Goal: Task Accomplishment & Management: Complete application form

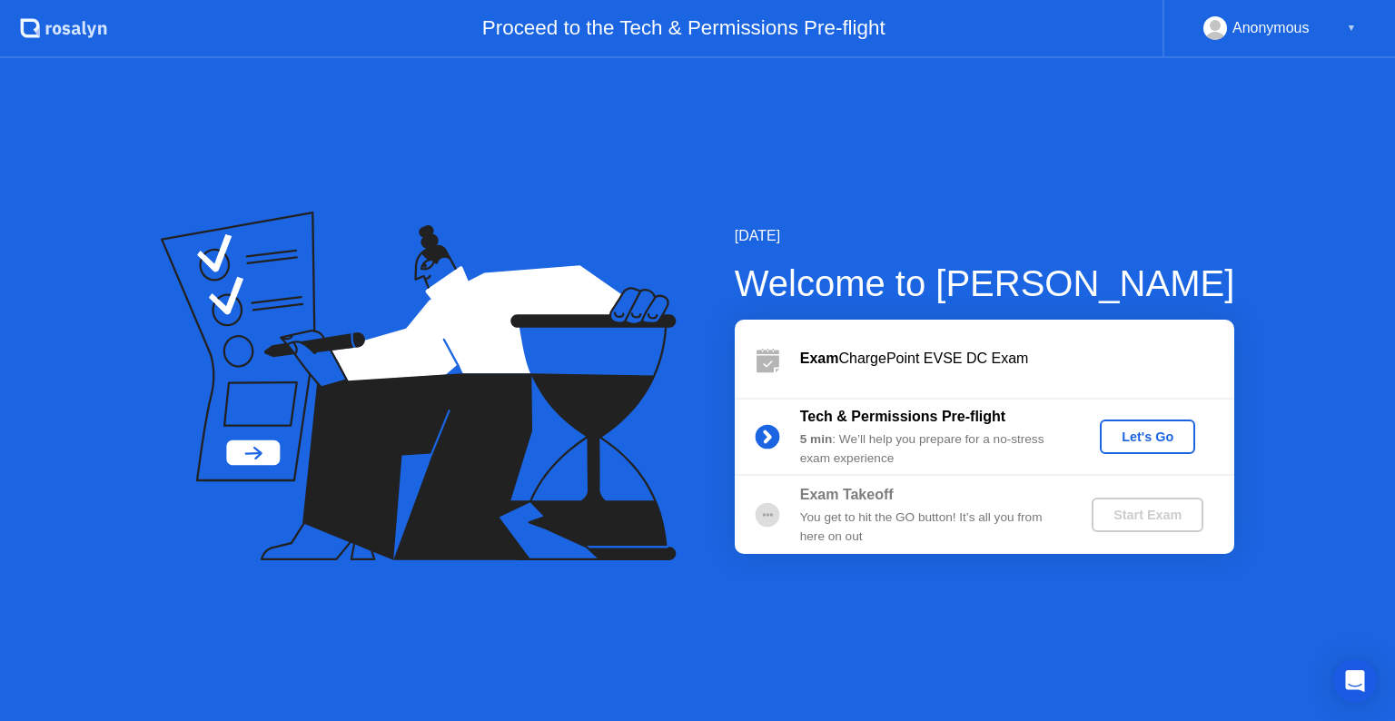
click at [1155, 430] on div "Let's Go" at bounding box center [1147, 437] width 81 height 15
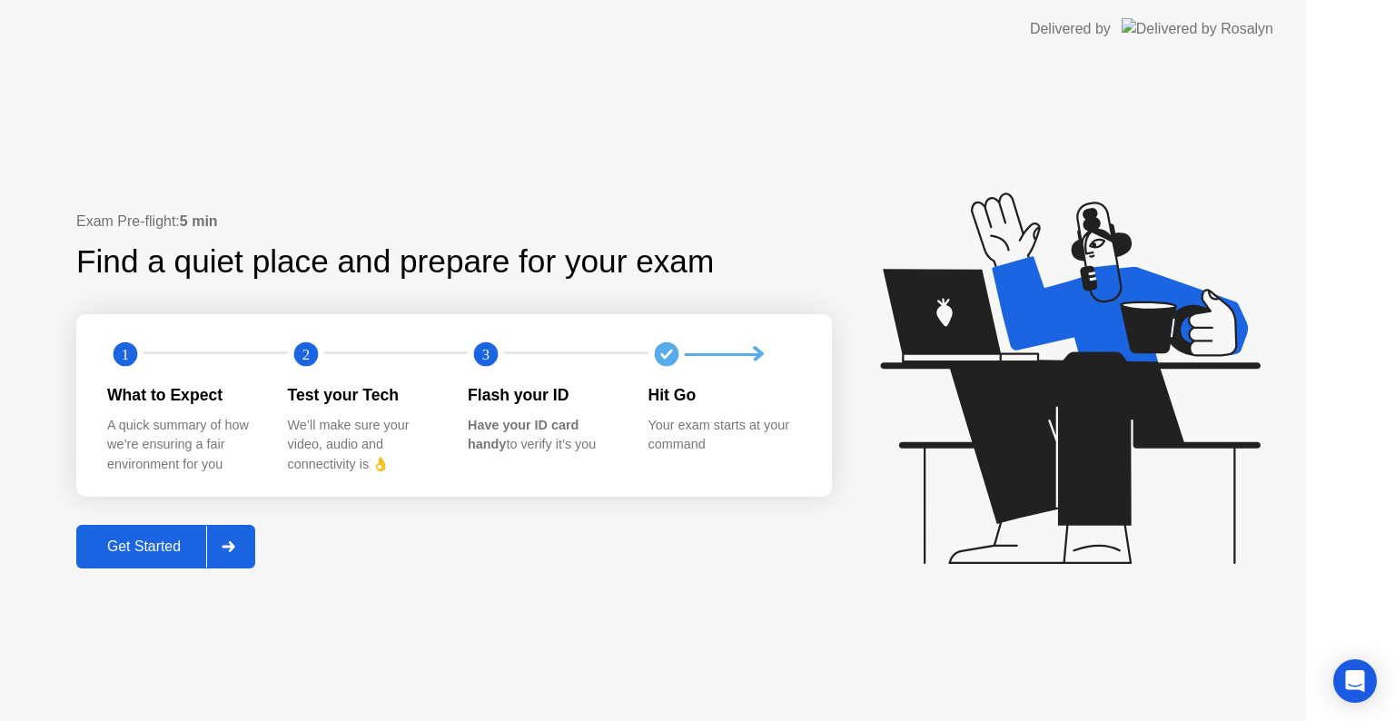
click at [1155, 430] on icon at bounding box center [1070, 378] width 380 height 371
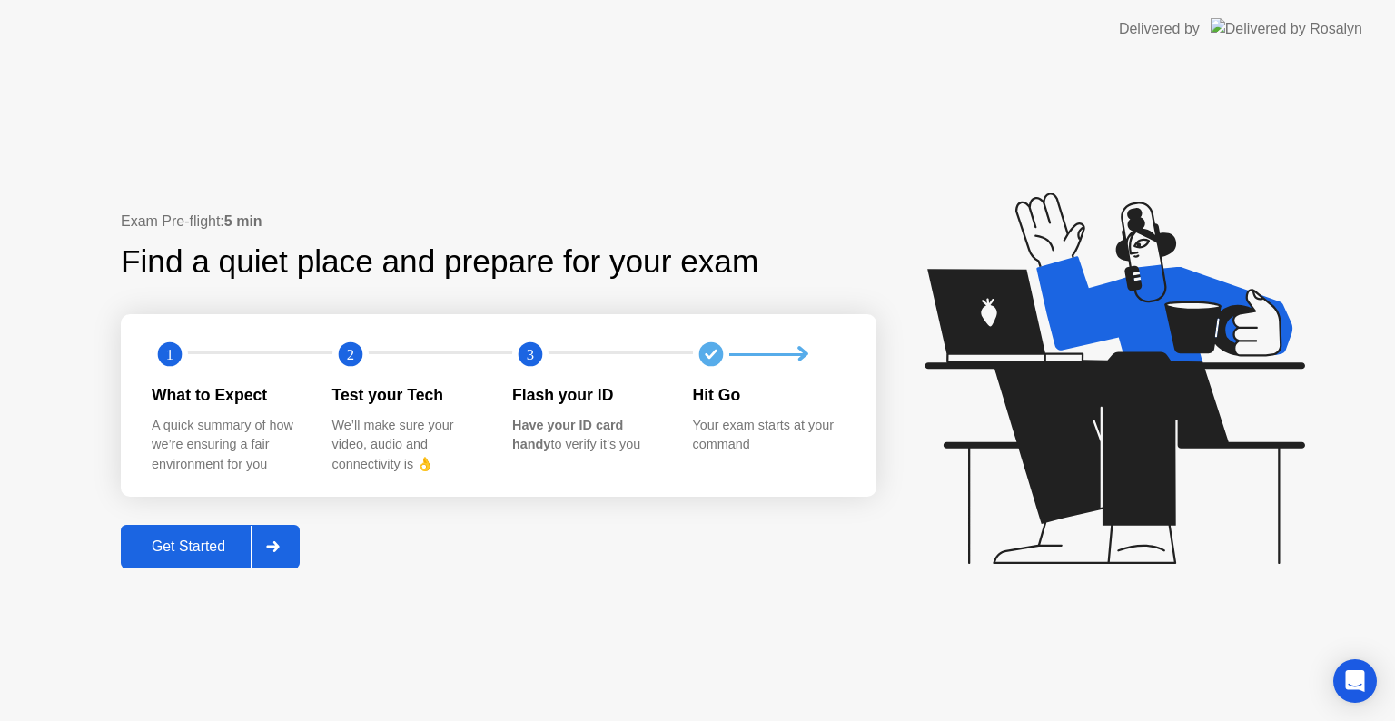
click at [193, 530] on button "Get Started" at bounding box center [210, 547] width 179 height 44
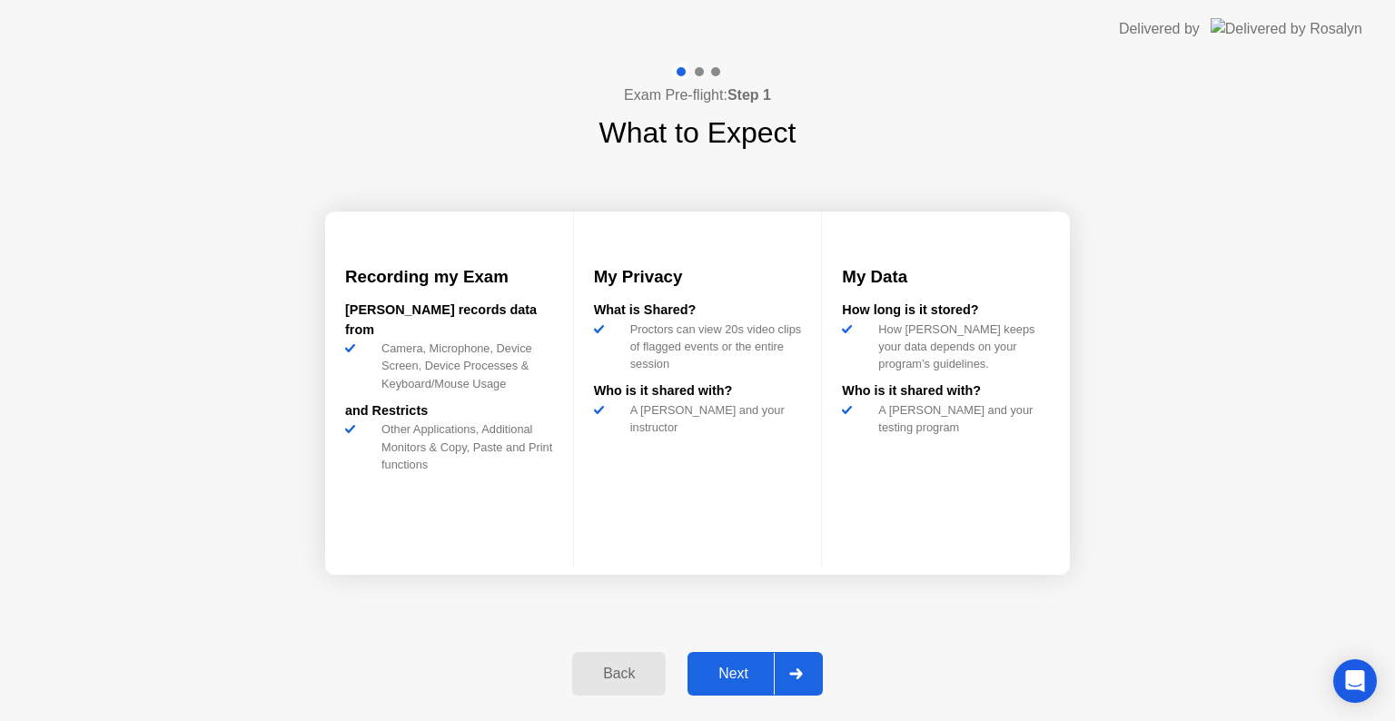
click at [723, 682] on div "Next" at bounding box center [733, 674] width 81 height 16
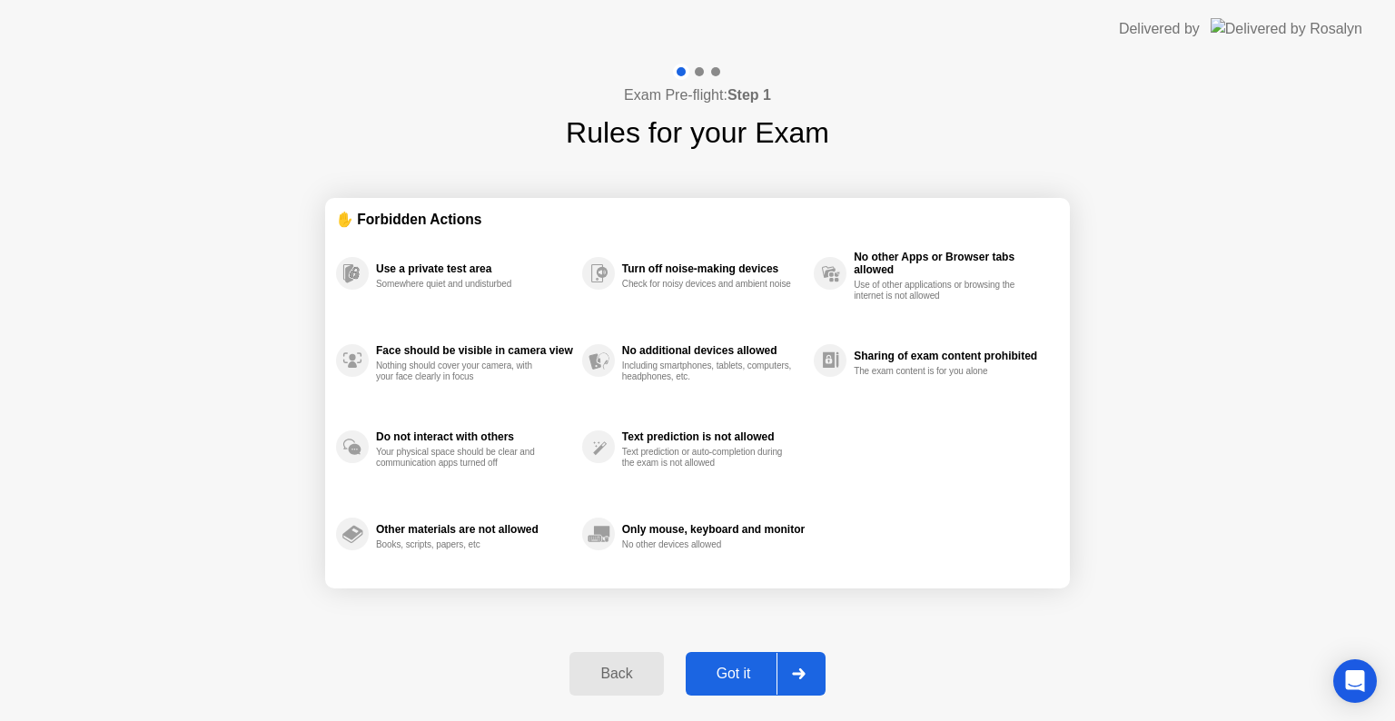
click at [723, 682] on div "Got it" at bounding box center [733, 674] width 85 height 16
select select "**********"
select select "*******"
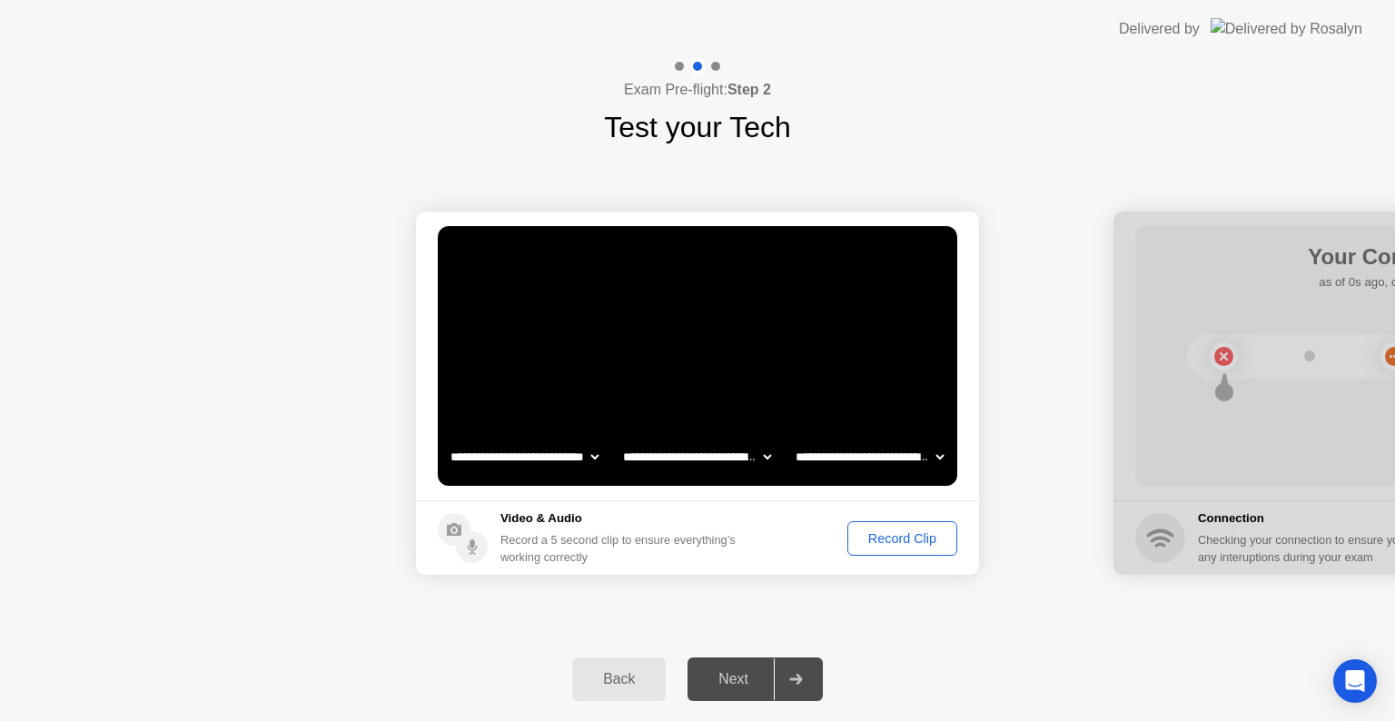
click at [894, 531] on div "Record Clip" at bounding box center [902, 538] width 97 height 15
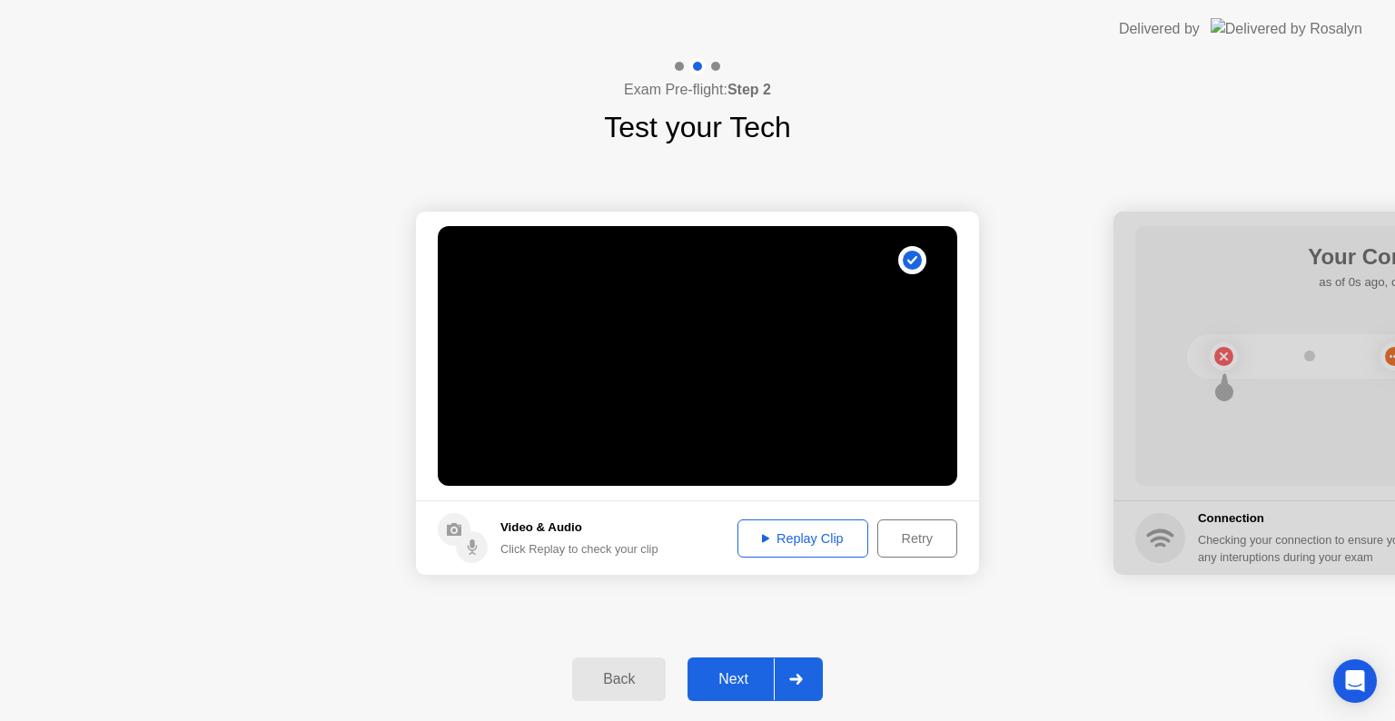
click at [817, 543] on div "Replay Clip" at bounding box center [803, 538] width 118 height 15
click at [726, 679] on div "Next" at bounding box center [733, 679] width 81 height 16
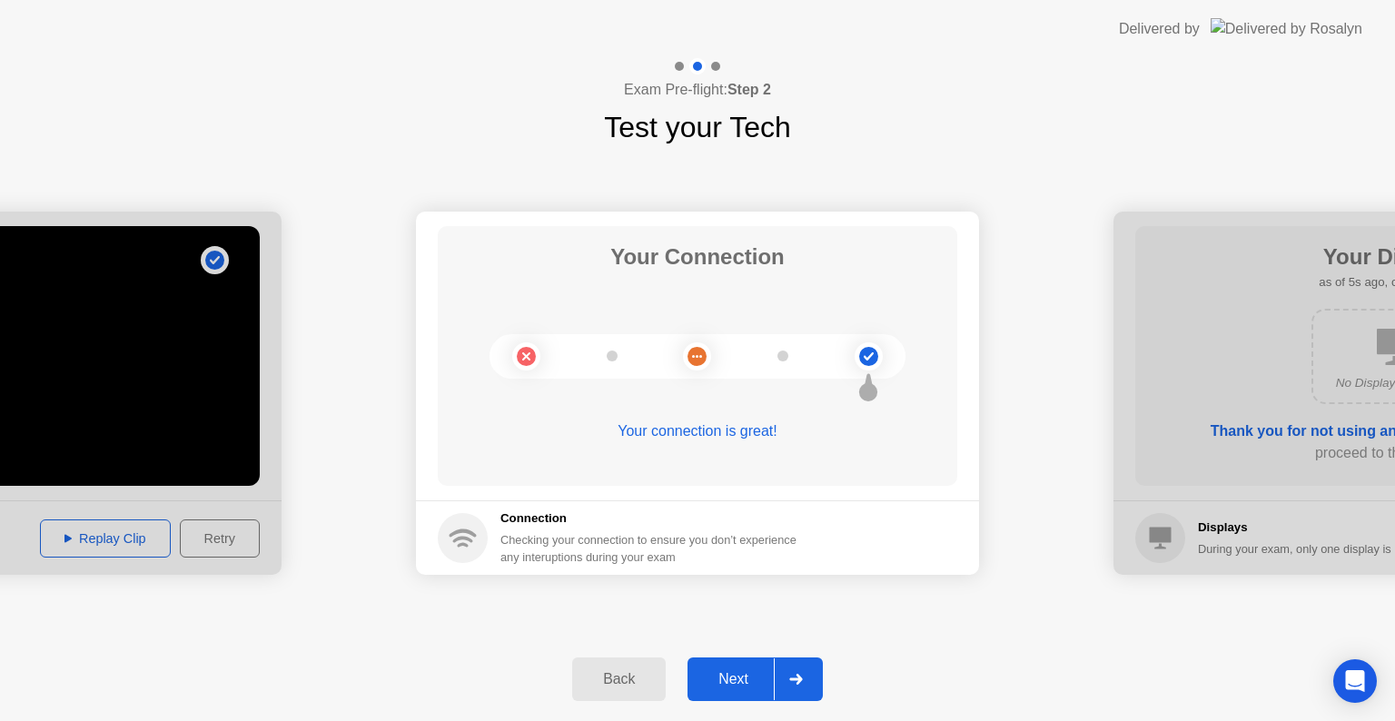
click at [726, 679] on div "Next" at bounding box center [733, 679] width 81 height 16
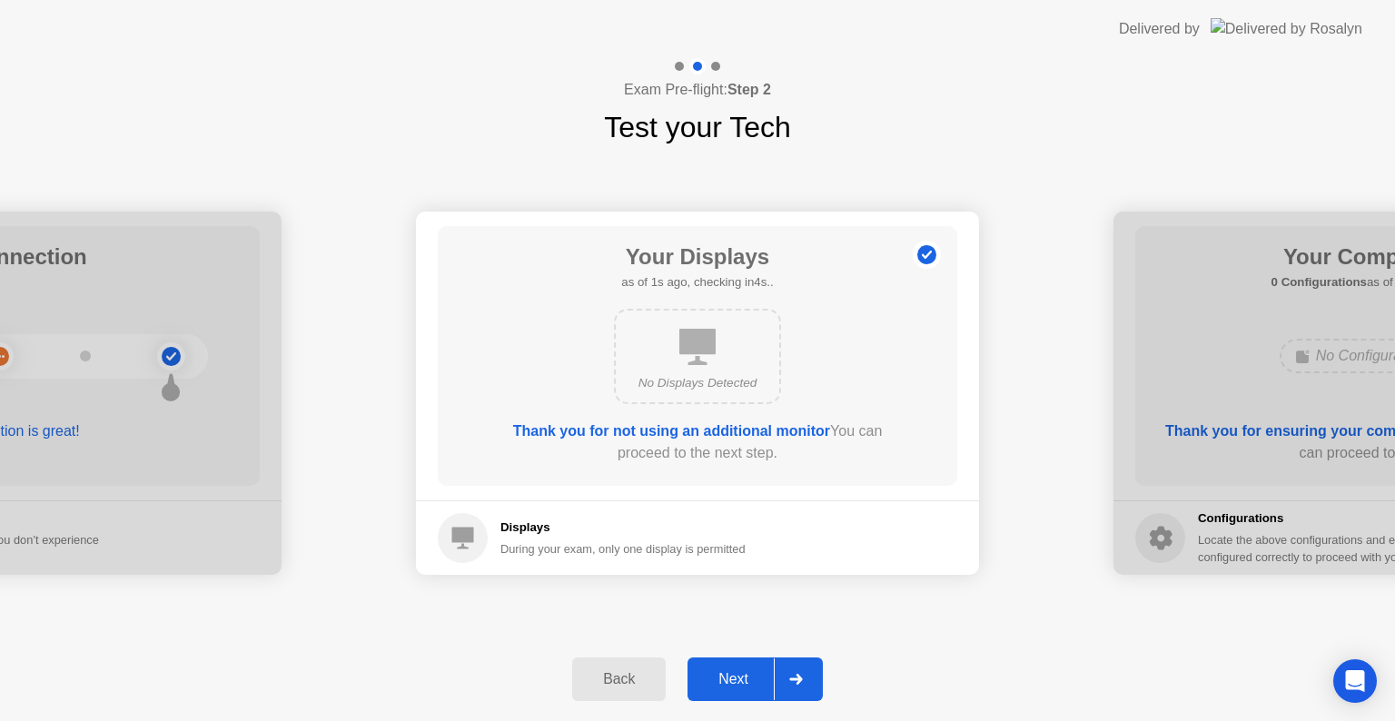
click at [726, 679] on div "Next" at bounding box center [733, 679] width 81 height 16
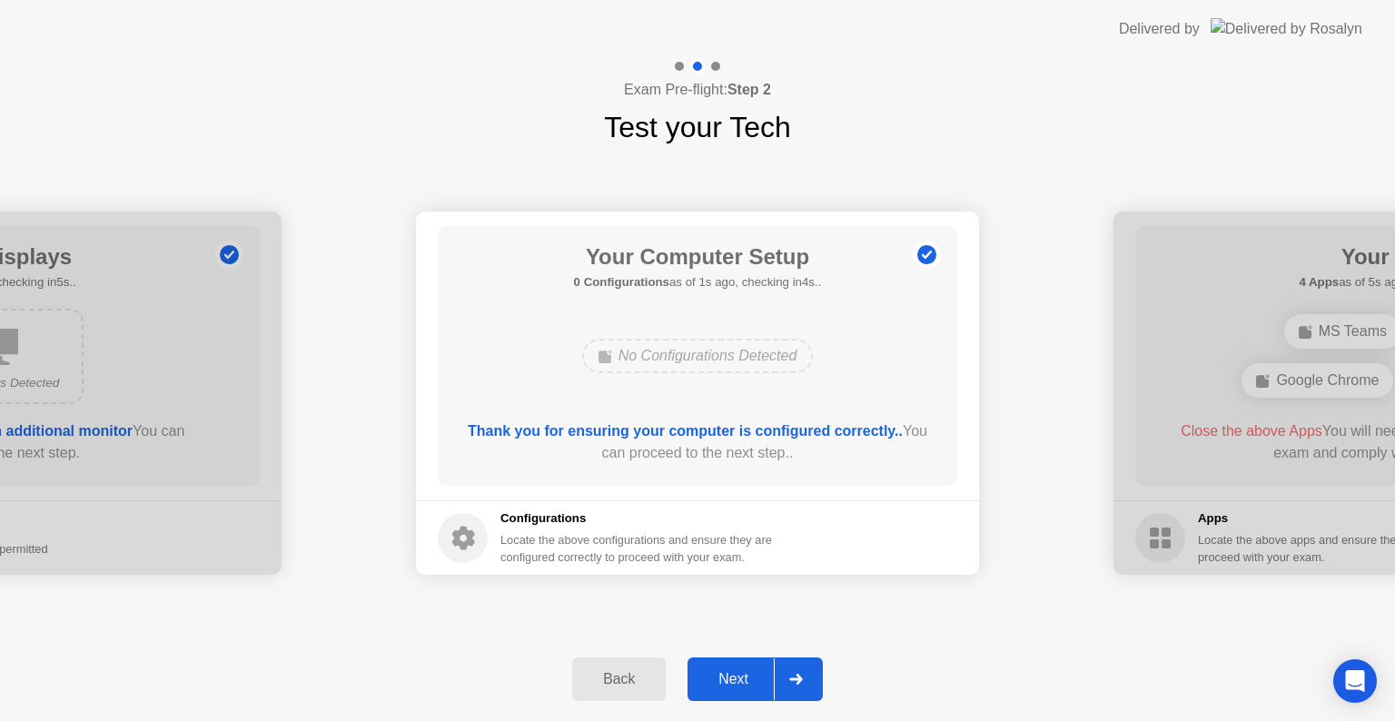
click at [632, 685] on div "Back" at bounding box center [619, 679] width 83 height 16
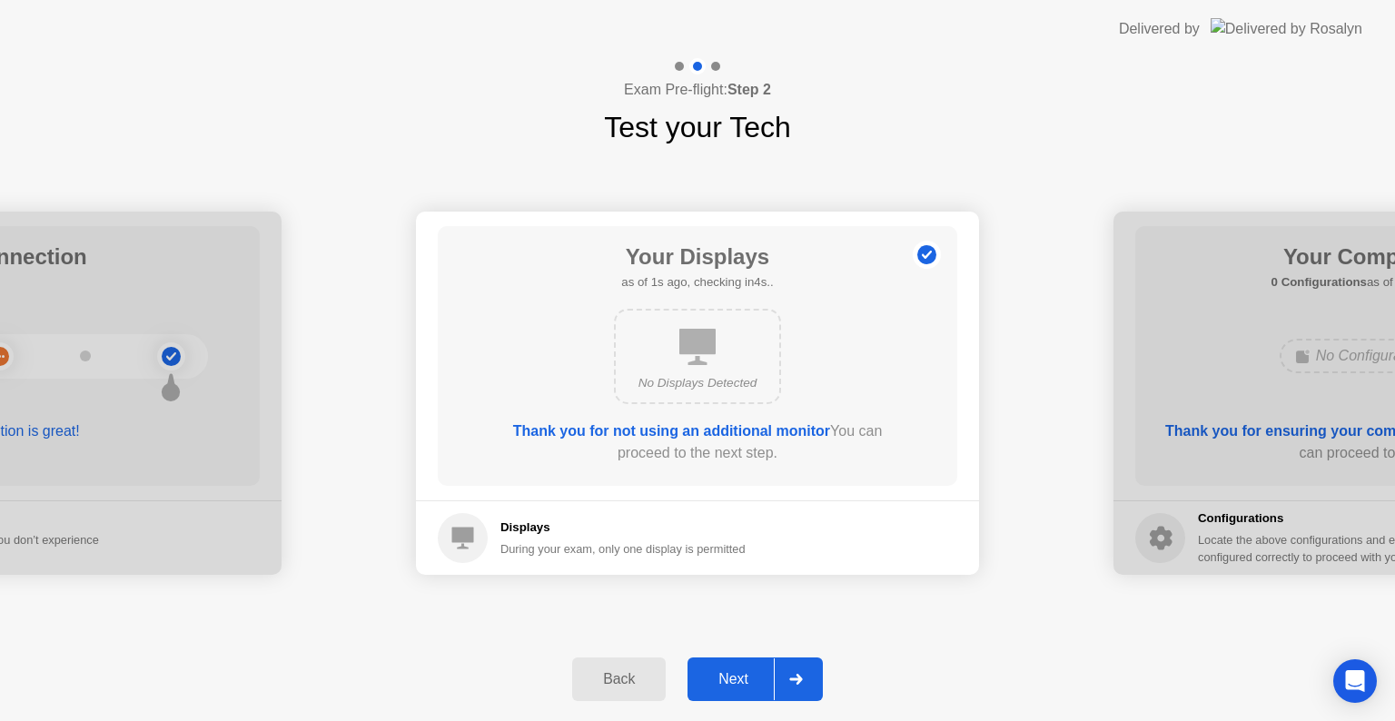
click at [728, 676] on div "Next" at bounding box center [733, 679] width 81 height 16
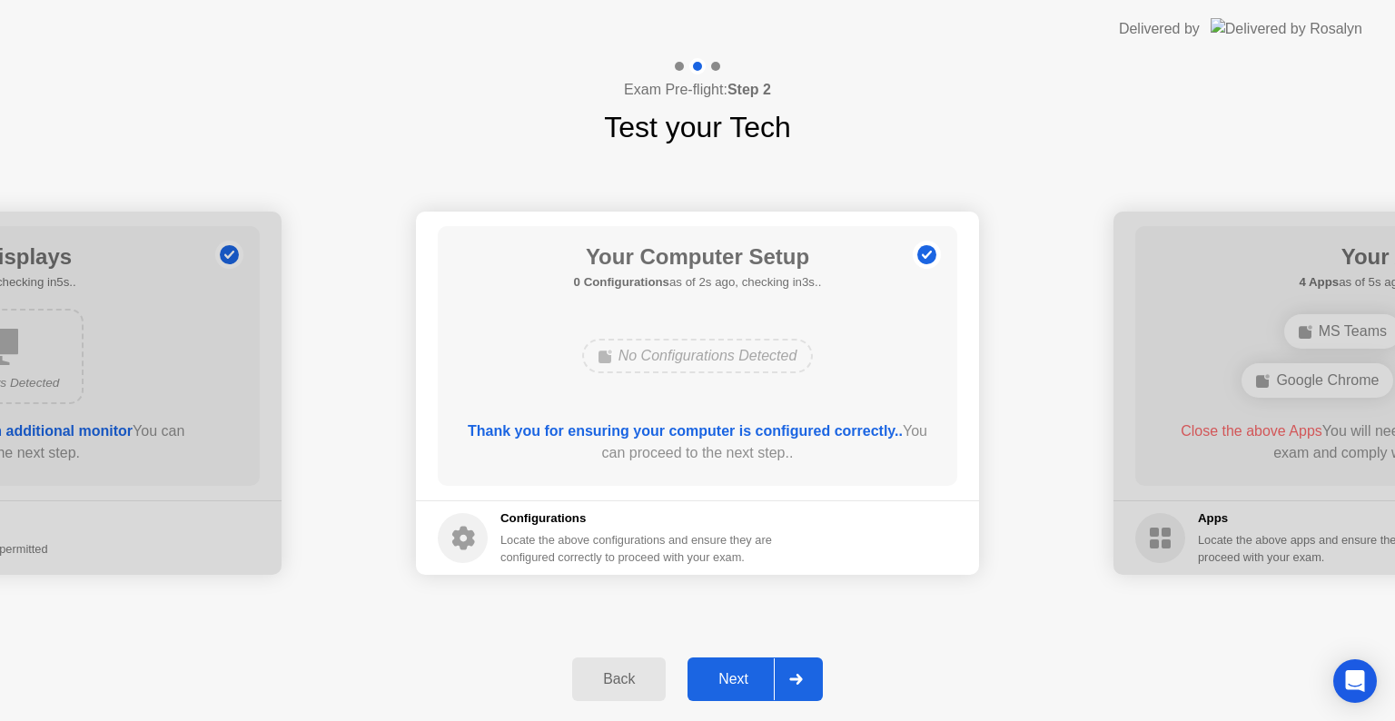
click at [728, 676] on div "Next" at bounding box center [733, 679] width 81 height 16
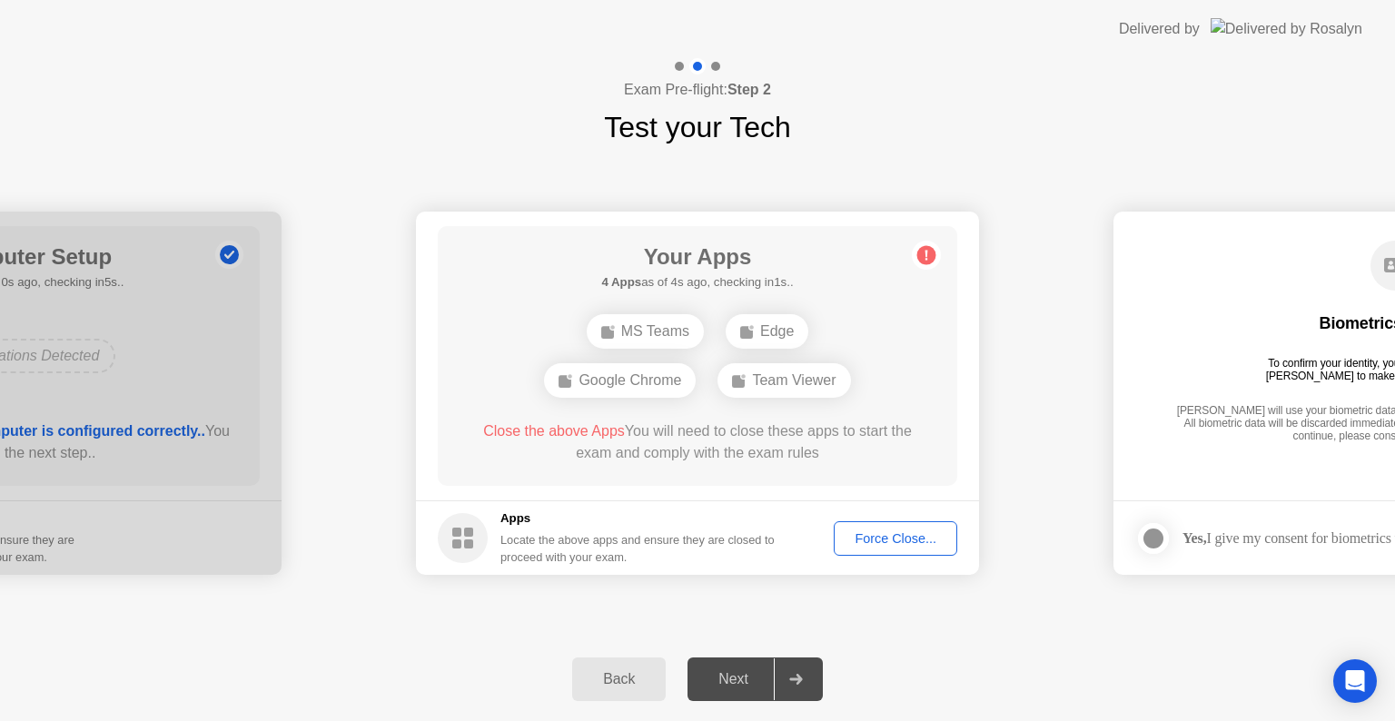
click at [864, 531] on div "Force Close..." at bounding box center [895, 538] width 111 height 15
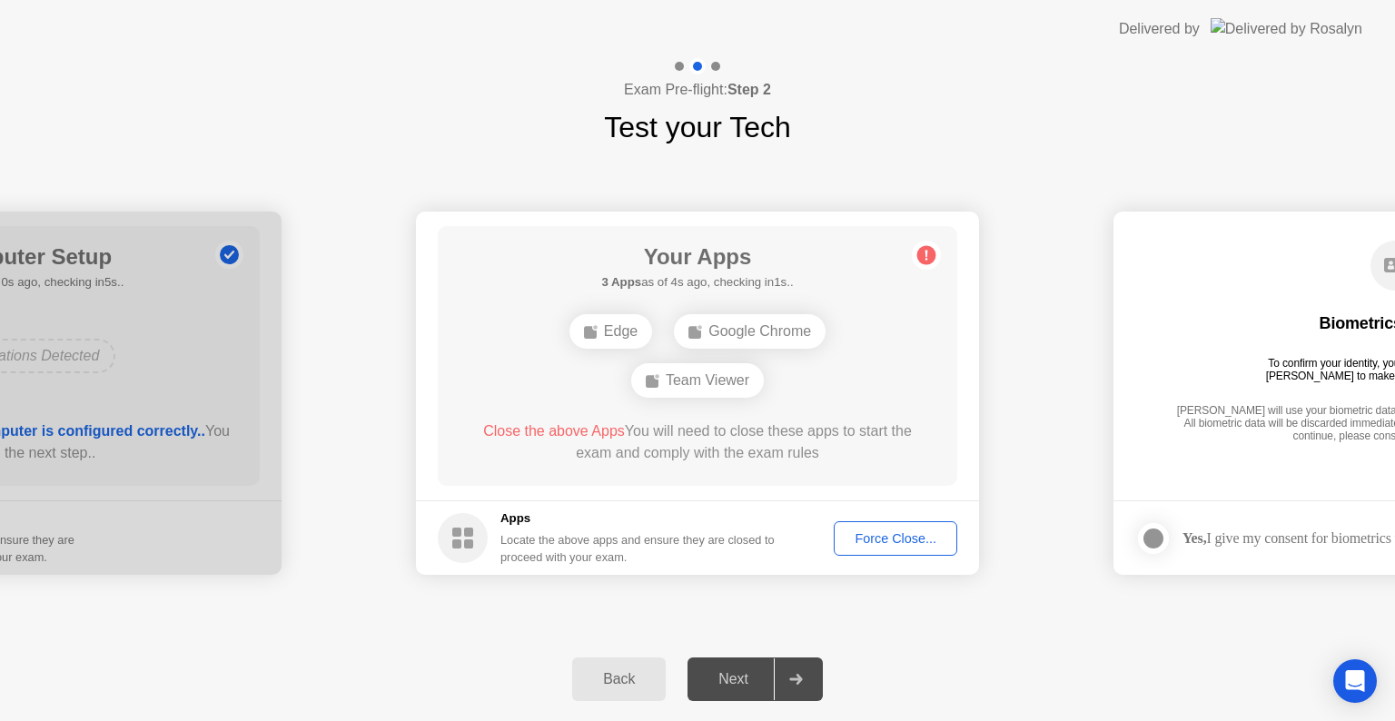
click at [942, 544] on div "Force Close..." at bounding box center [895, 538] width 111 height 15
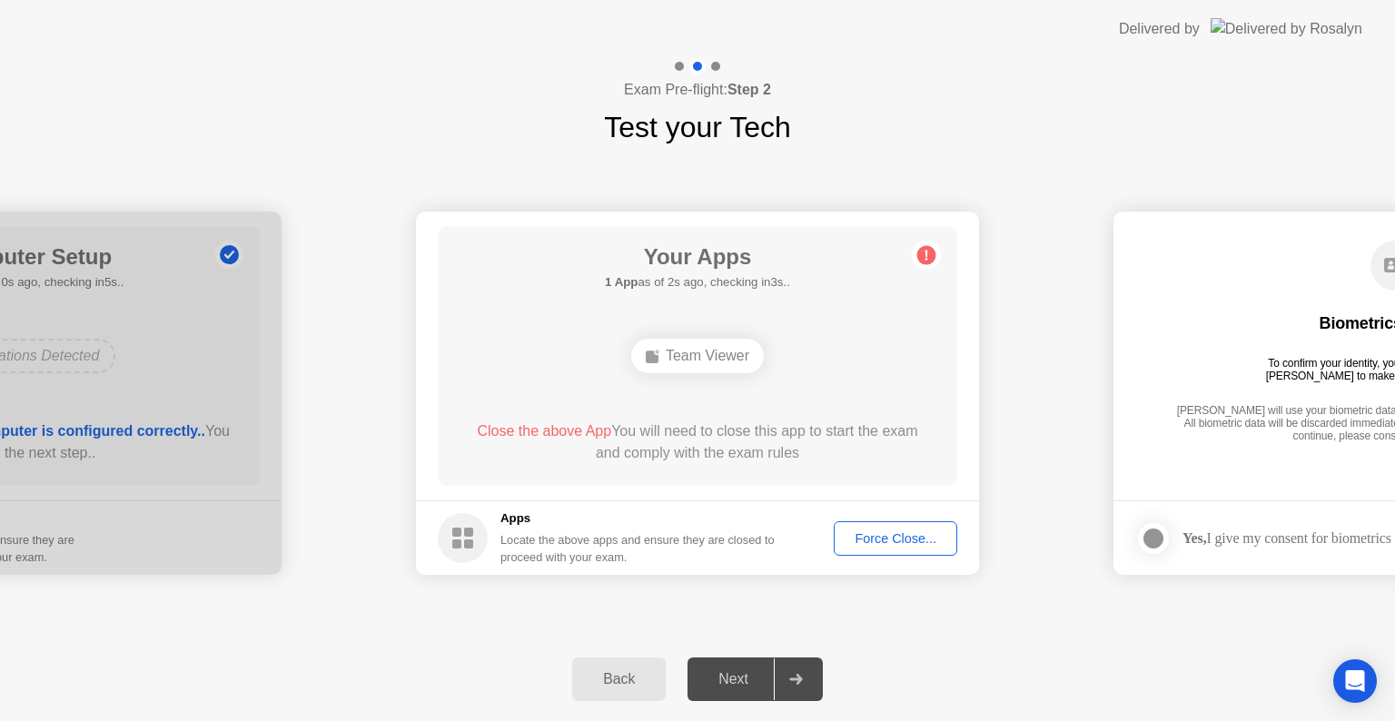
click at [889, 531] on div "Force Close..." at bounding box center [895, 538] width 111 height 15
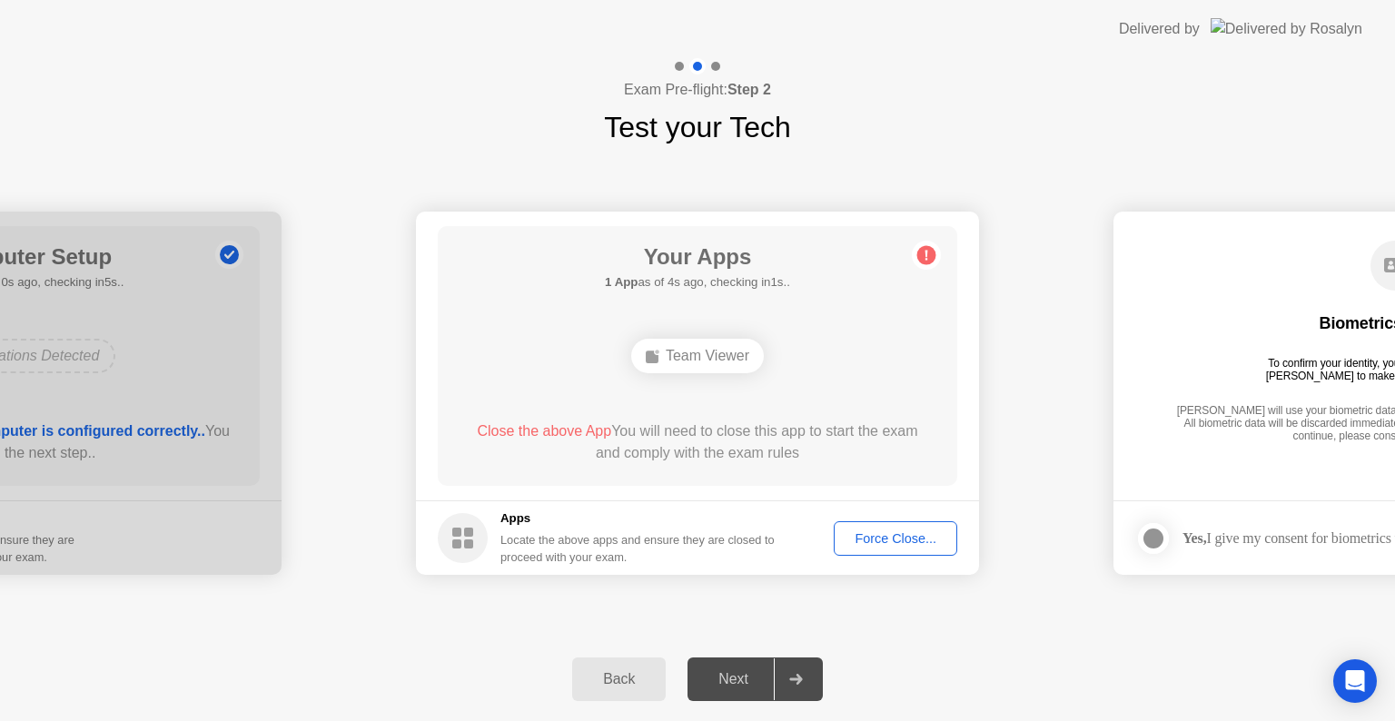
click at [897, 543] on div "Force Close..." at bounding box center [895, 538] width 111 height 15
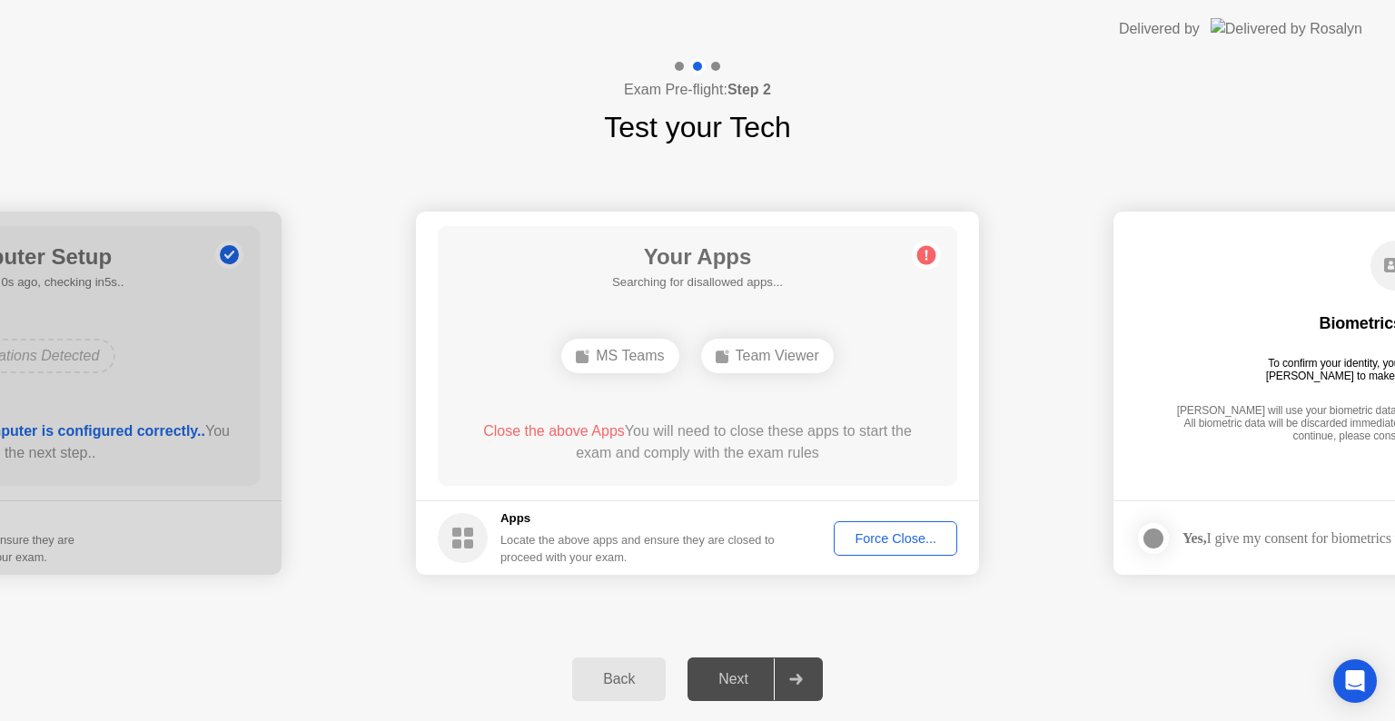
click at [734, 642] on div "Back Next" at bounding box center [697, 679] width 1395 height 84
click at [863, 536] on div "Force Close..." at bounding box center [895, 538] width 111 height 15
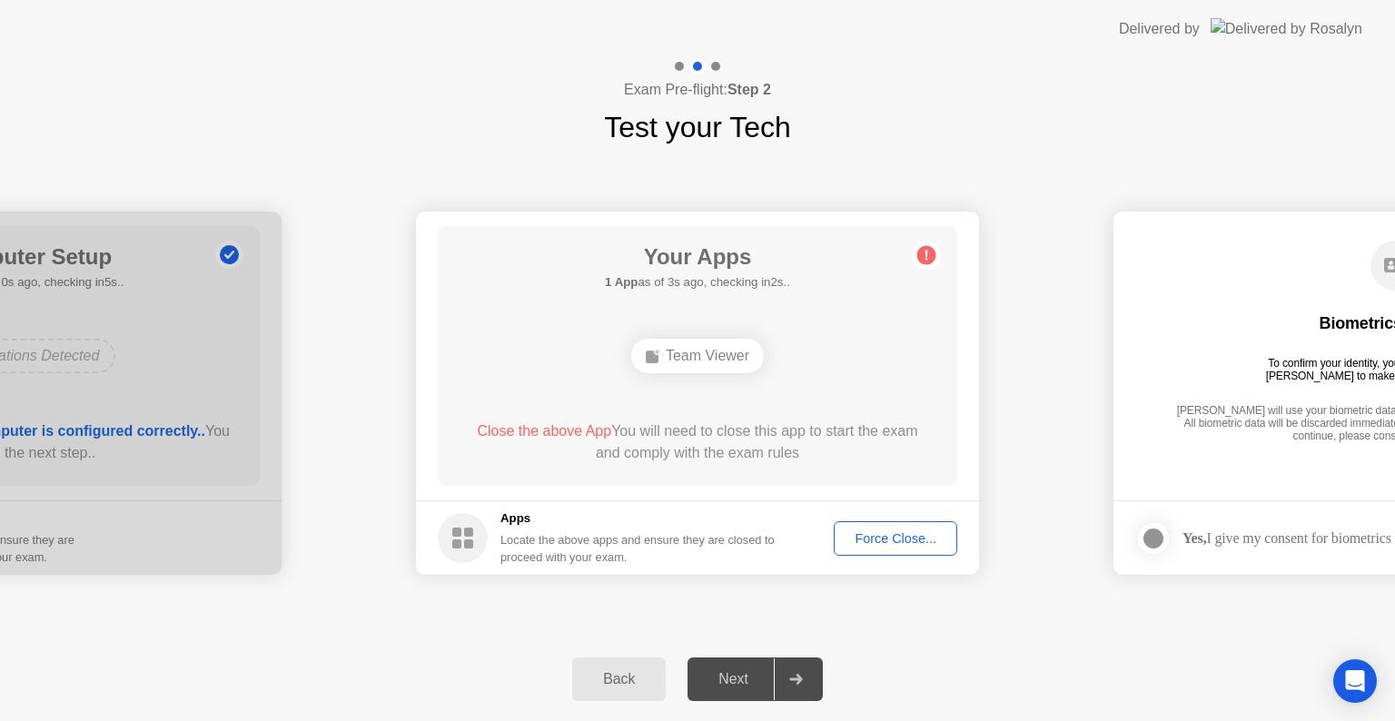
click at [915, 541] on div "Force Close..." at bounding box center [895, 538] width 111 height 15
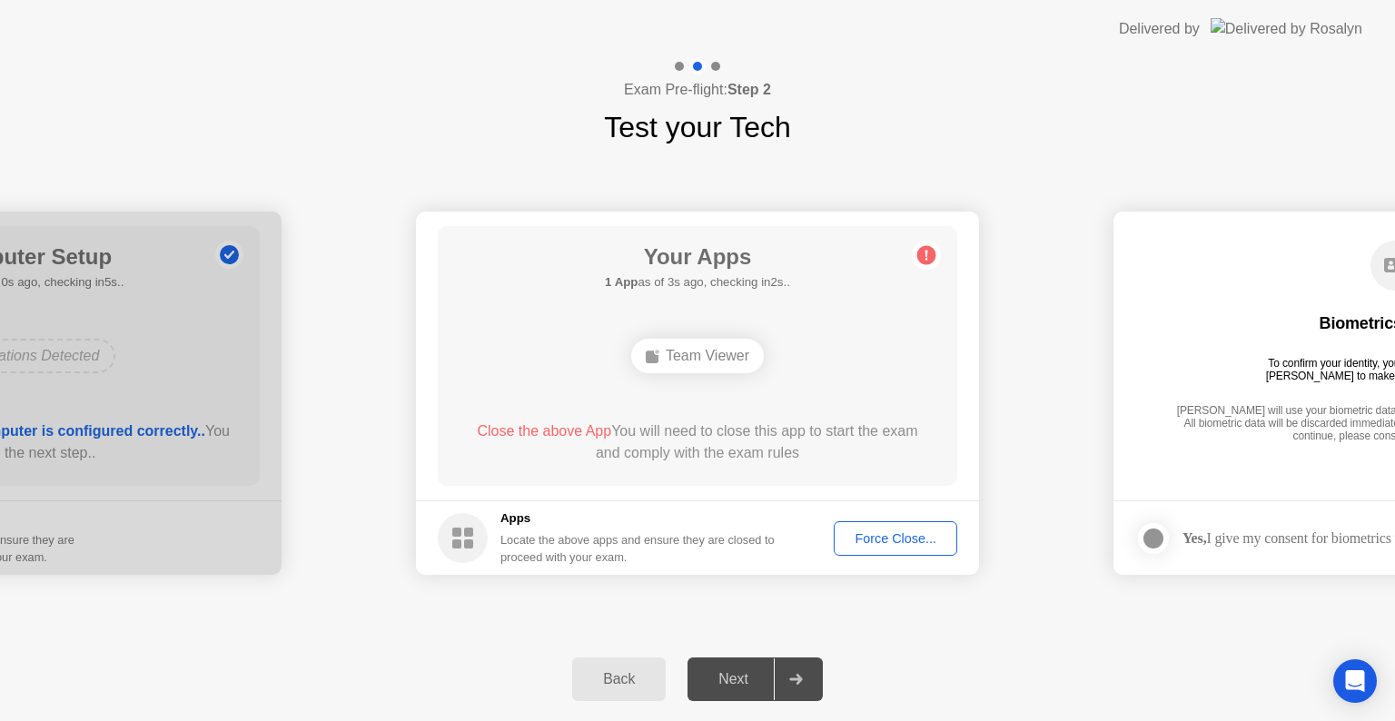
click at [703, 356] on div "Team Viewer" at bounding box center [697, 356] width 133 height 35
click at [868, 536] on div "Force Close..." at bounding box center [895, 538] width 111 height 15
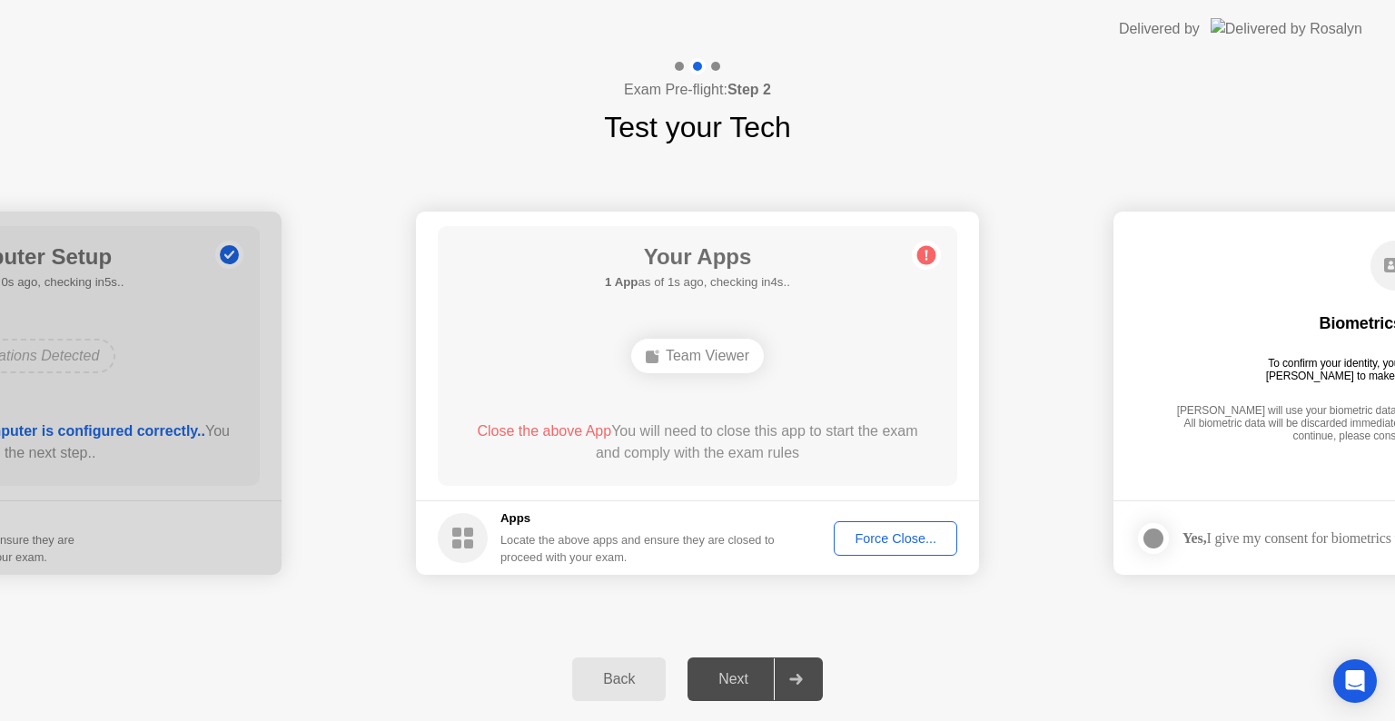
click at [927, 254] on circle at bounding box center [926, 255] width 19 height 19
click at [894, 525] on button "Force Close..." at bounding box center [895, 538] width 123 height 35
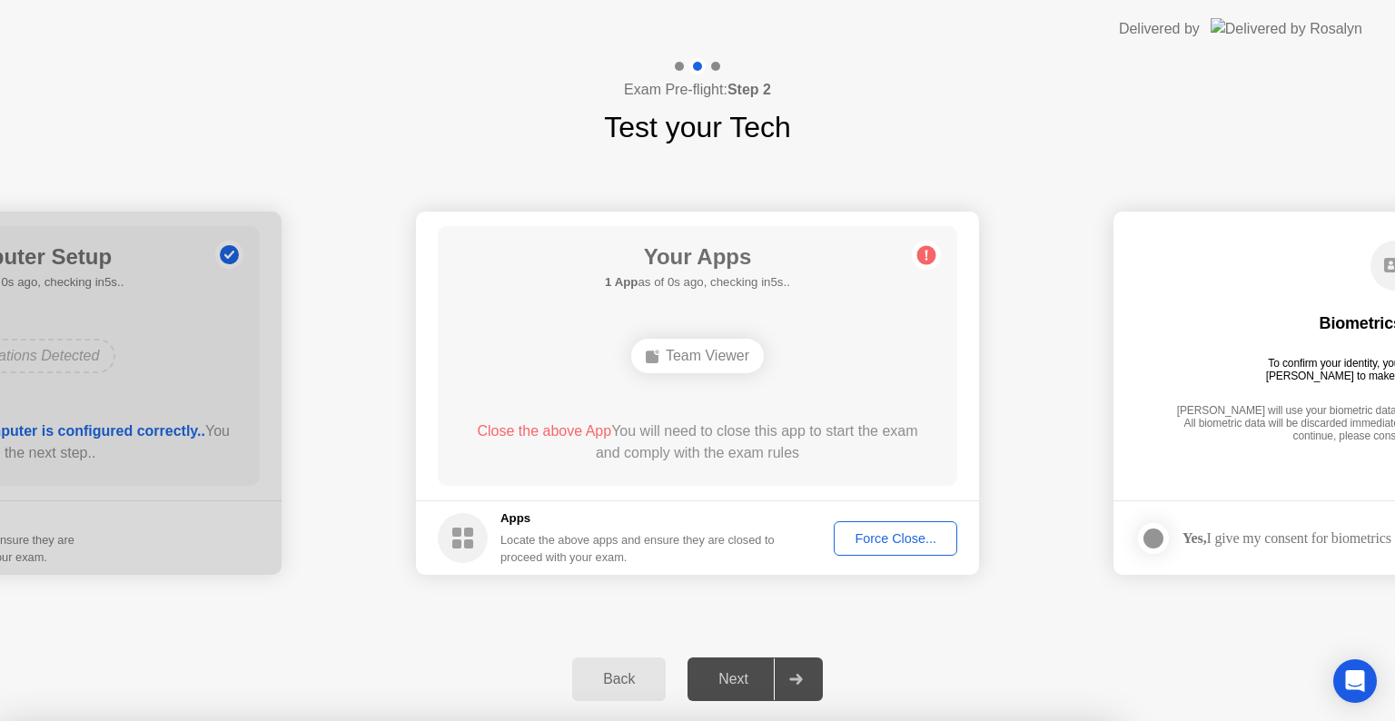
drag, startPoint x: 894, startPoint y: 525, endPoint x: 770, endPoint y: 472, distance: 135.1
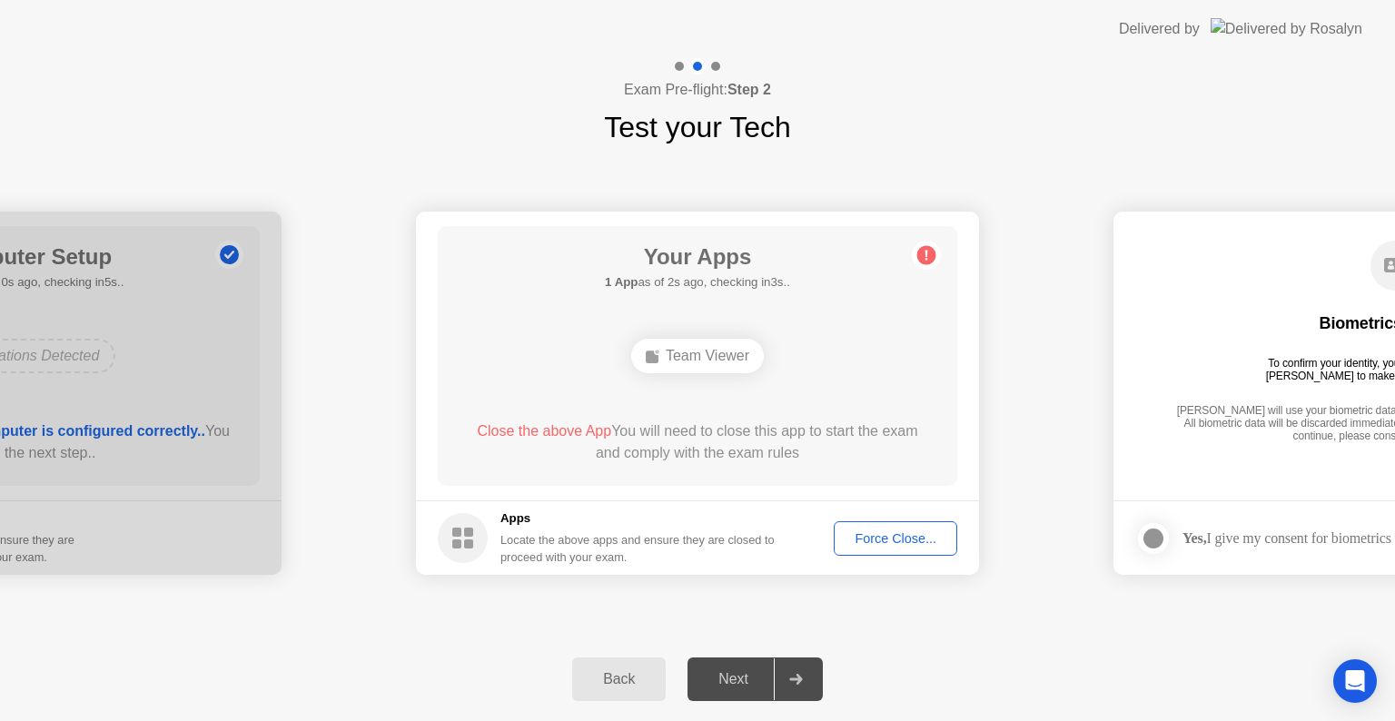
click at [770, 472] on div "Your Apps 1 App as of 2s ago, checking in3s.. Team Viewer Close the above App Y…" at bounding box center [697, 356] width 519 height 260
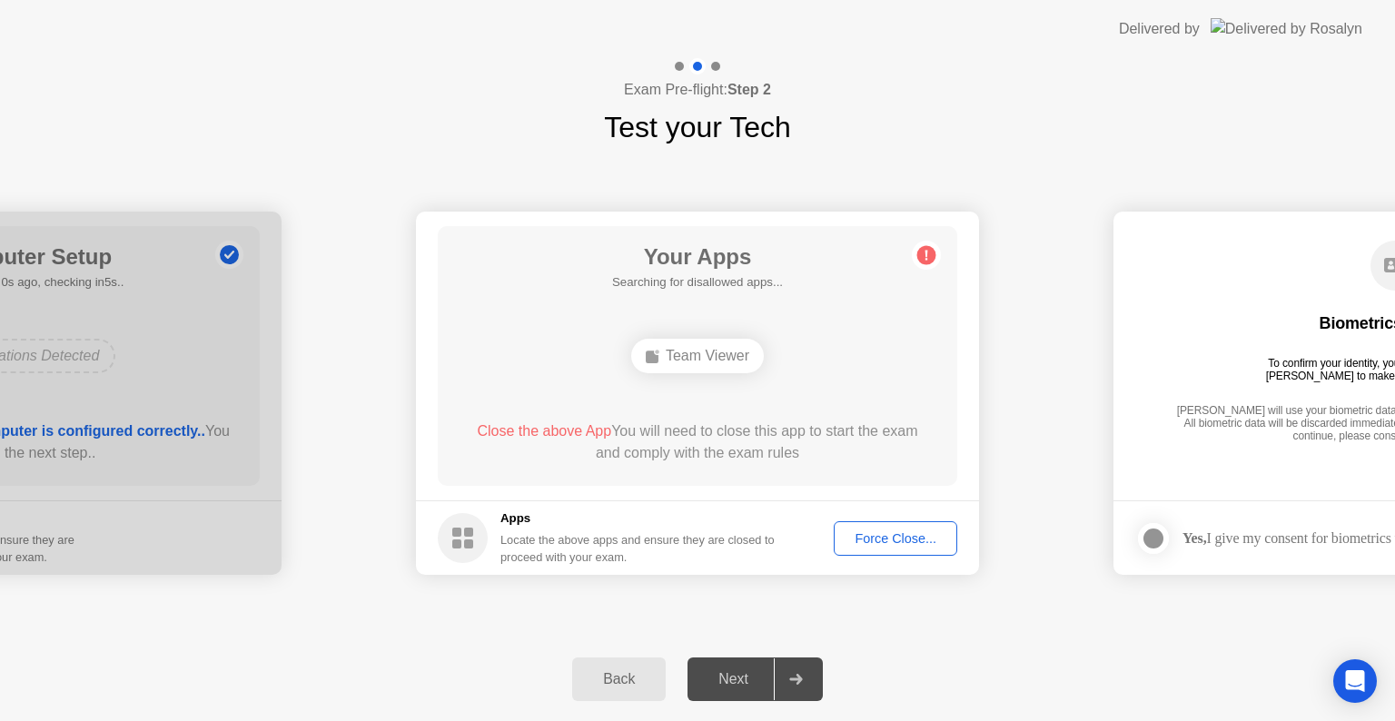
click at [1299, 167] on div "**********" at bounding box center [697, 393] width 1395 height 489
click at [920, 627] on div "**********" at bounding box center [697, 393] width 1395 height 489
click at [904, 531] on div "Force Close..." at bounding box center [895, 538] width 111 height 15
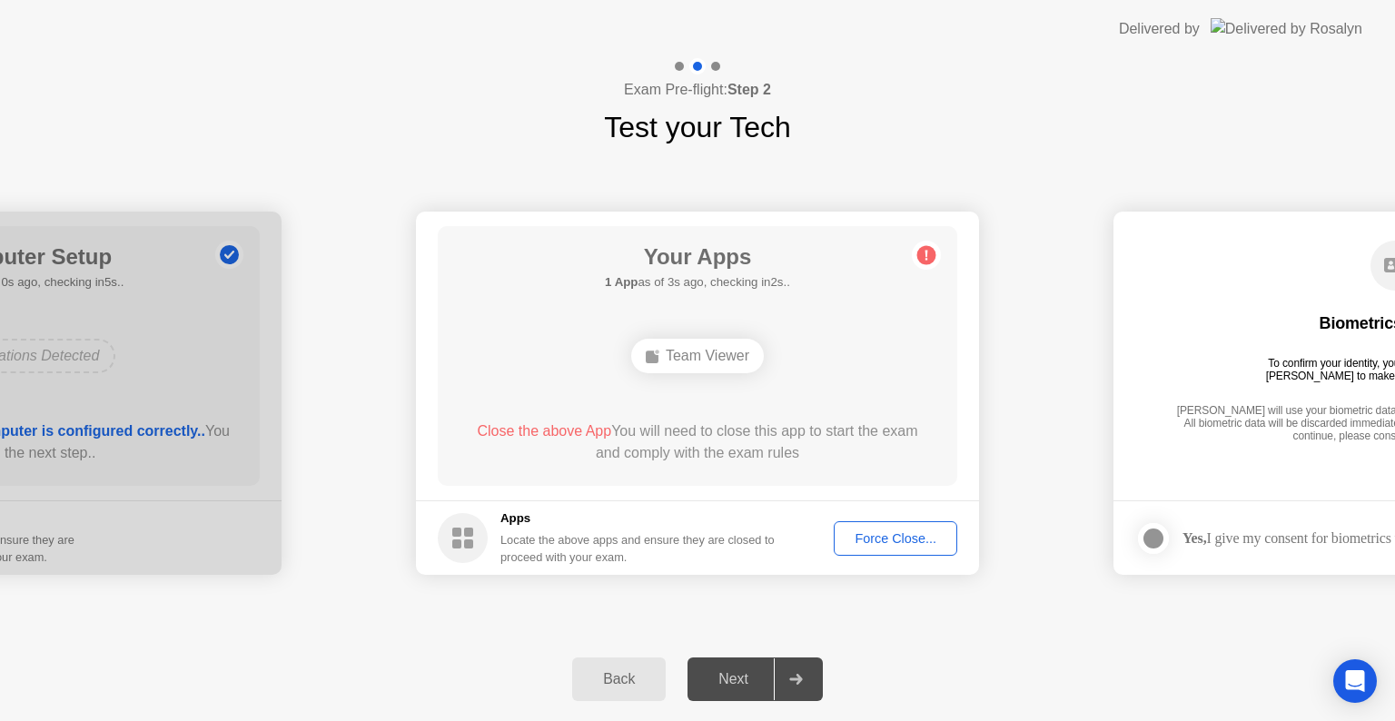
click at [882, 539] on div "Force Close..." at bounding box center [895, 538] width 111 height 15
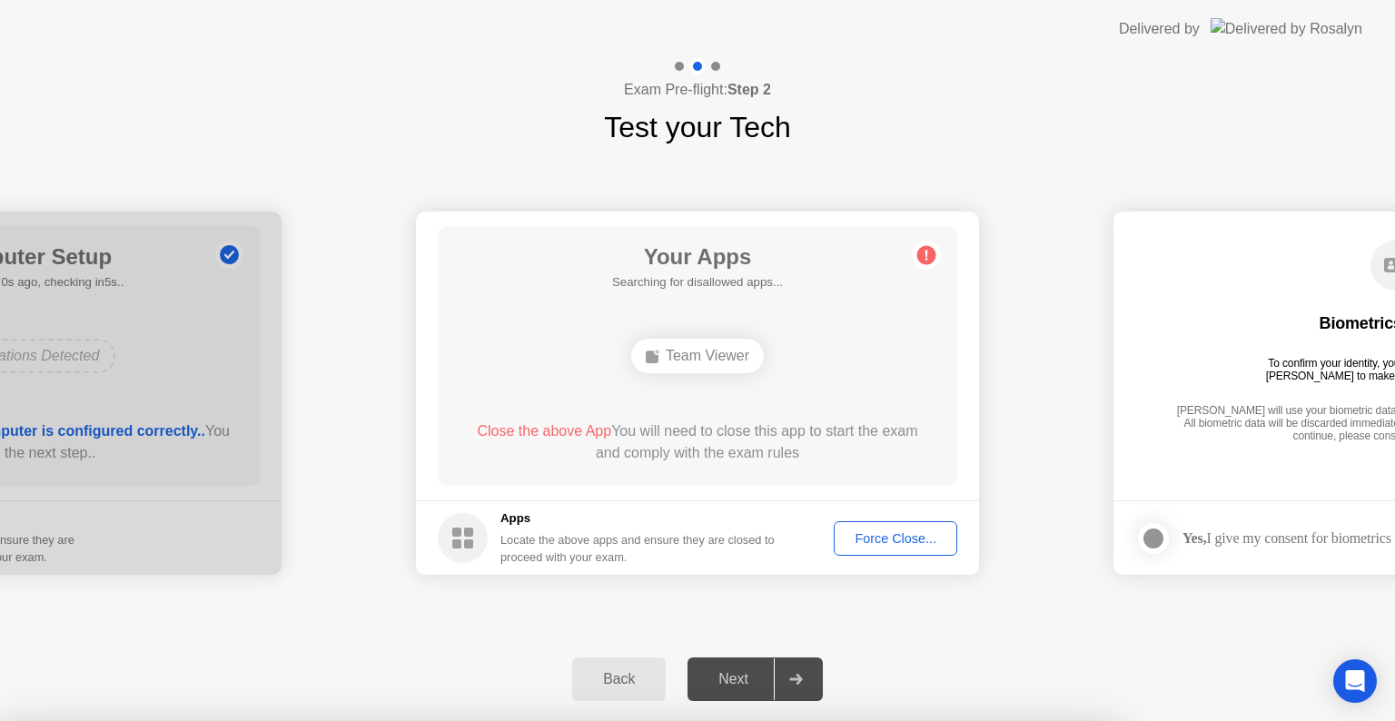
click at [756, 476] on body "**********" at bounding box center [697, 360] width 1395 height 721
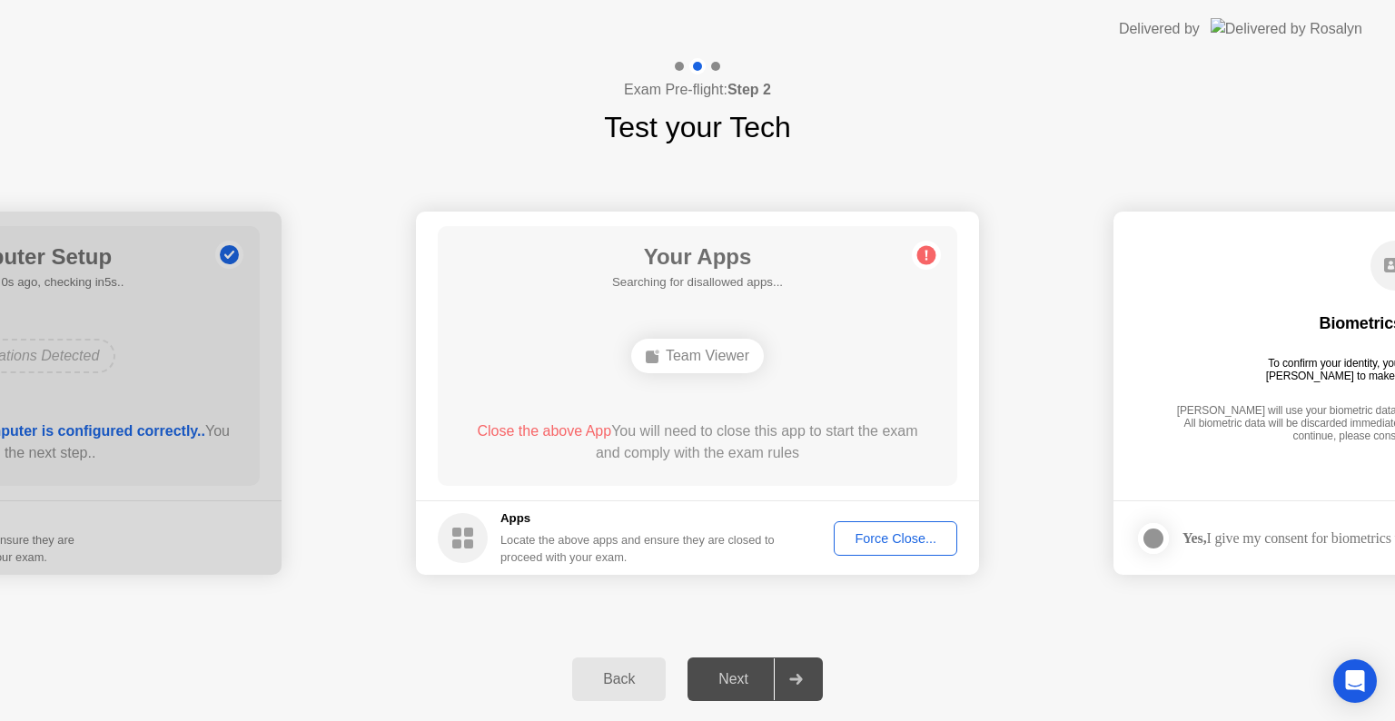
click at [614, 450] on div "Close the above App You will need to close this app to start the exam and compl…" at bounding box center [698, 442] width 468 height 44
click at [702, 352] on div "Team Viewer" at bounding box center [697, 356] width 133 height 35
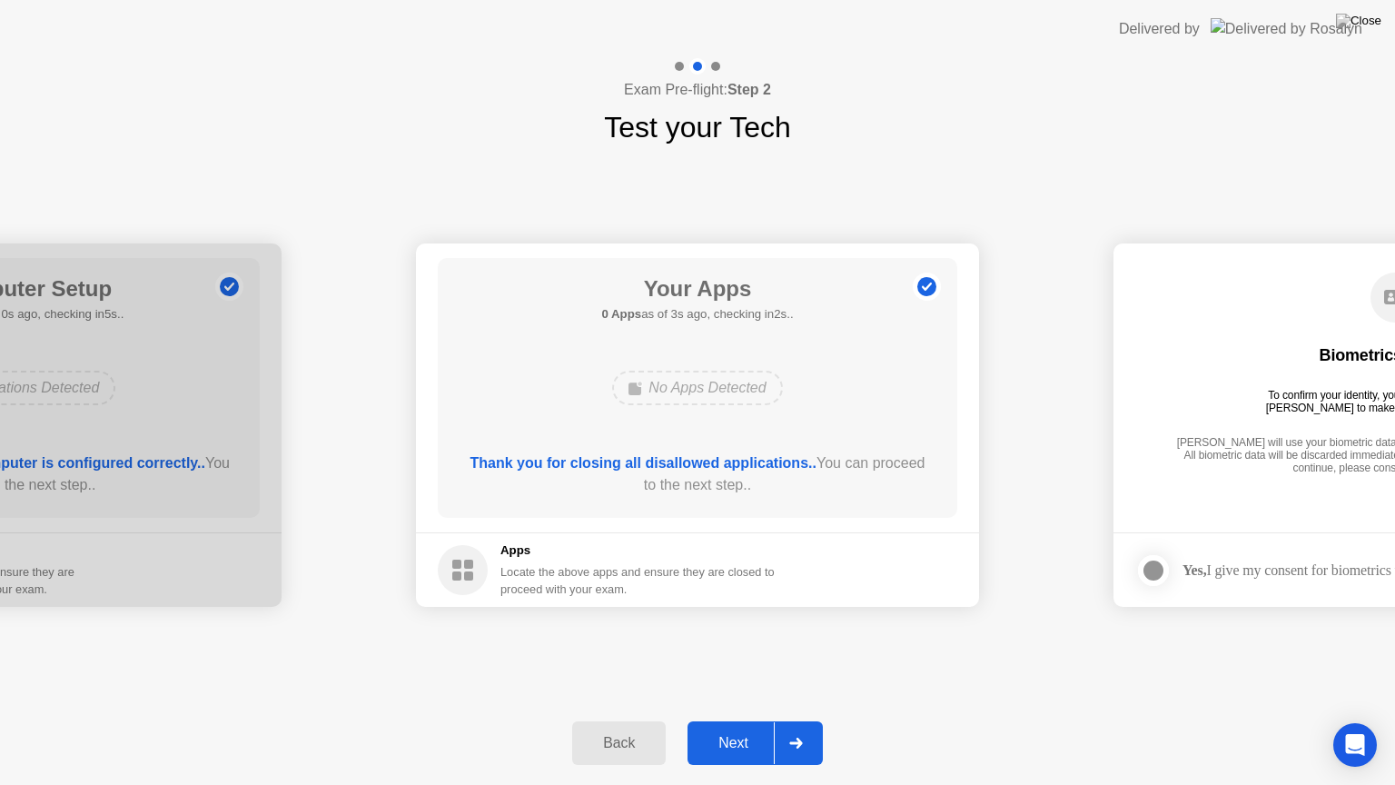
click at [743, 720] on div "Next" at bounding box center [733, 743] width 81 height 16
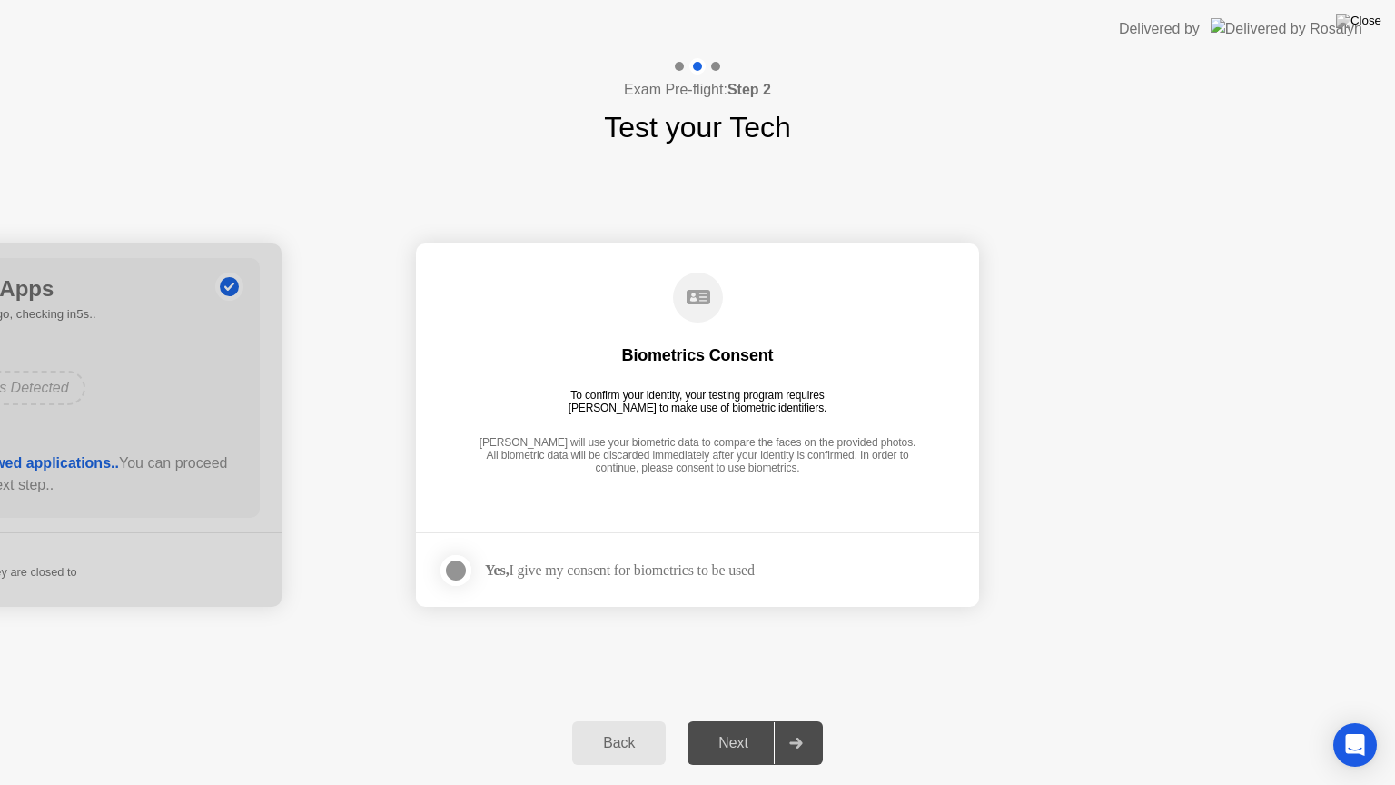
click at [456, 574] on div at bounding box center [456, 570] width 22 height 22
click at [735, 720] on div "Next" at bounding box center [733, 743] width 81 height 16
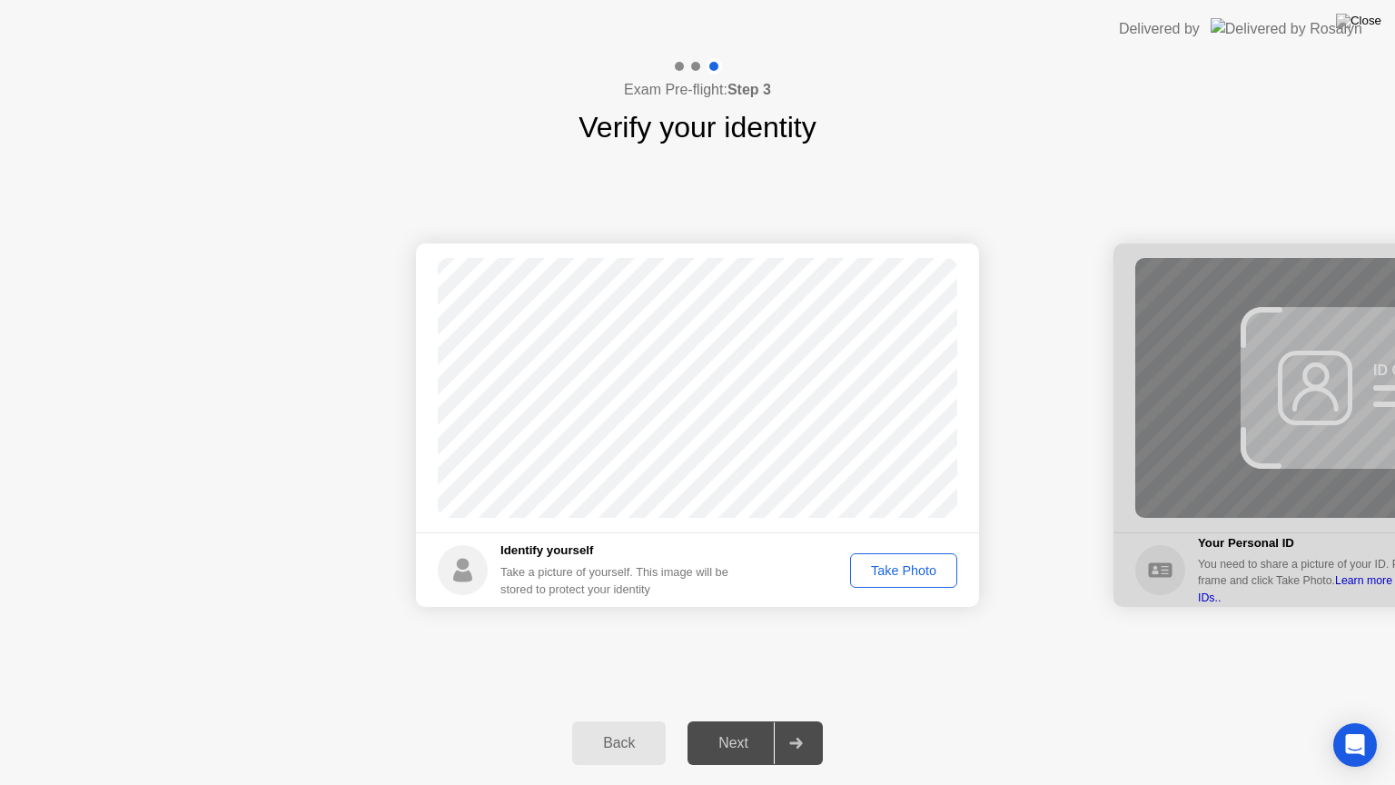
click at [735, 720] on div "Next" at bounding box center [733, 743] width 81 height 16
click at [912, 564] on div "Take Photo" at bounding box center [903, 570] width 94 height 15
click at [747, 720] on div "Next" at bounding box center [733, 743] width 81 height 16
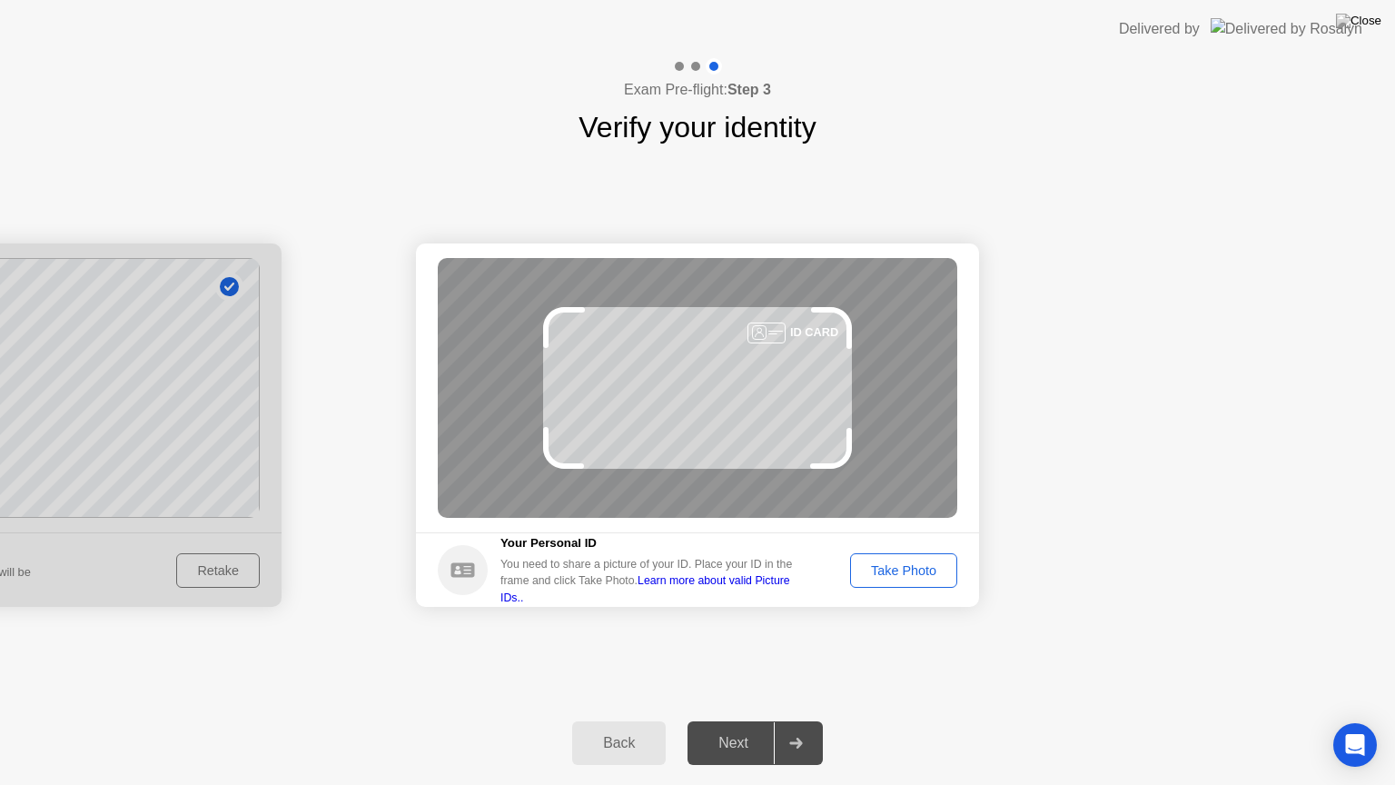
click at [924, 565] on div "Take Photo" at bounding box center [903, 570] width 94 height 15
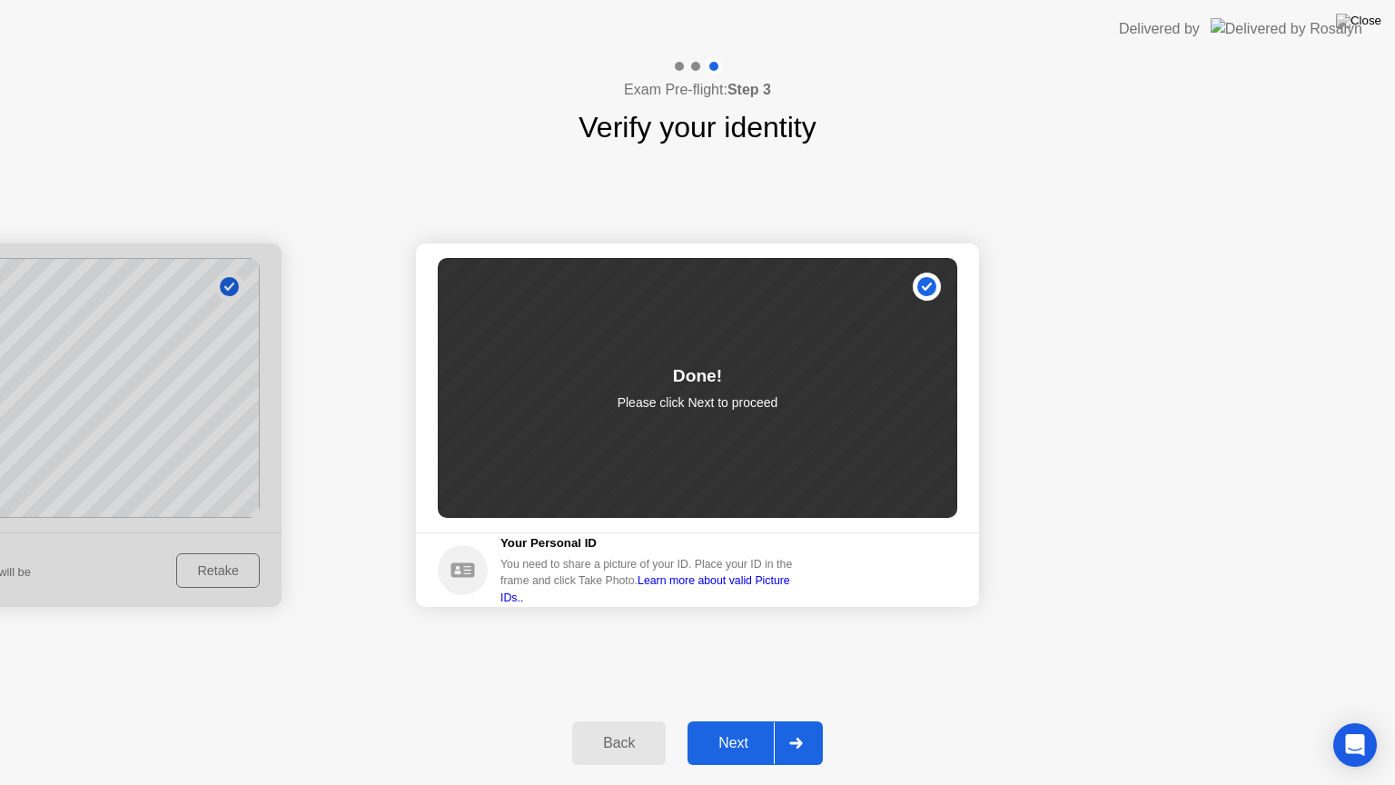
click at [744, 720] on div "Next" at bounding box center [733, 743] width 81 height 16
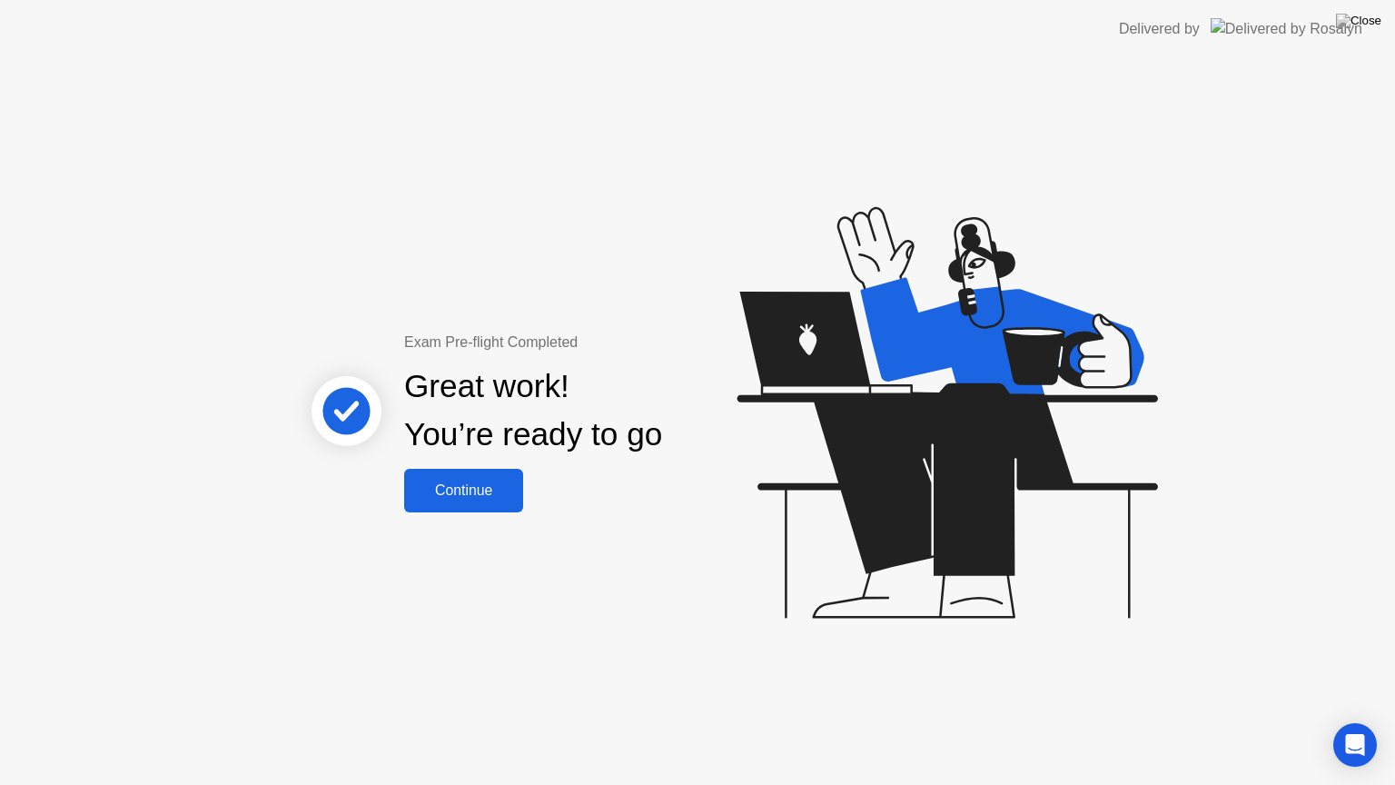
click at [483, 482] on div "Continue" at bounding box center [464, 490] width 108 height 16
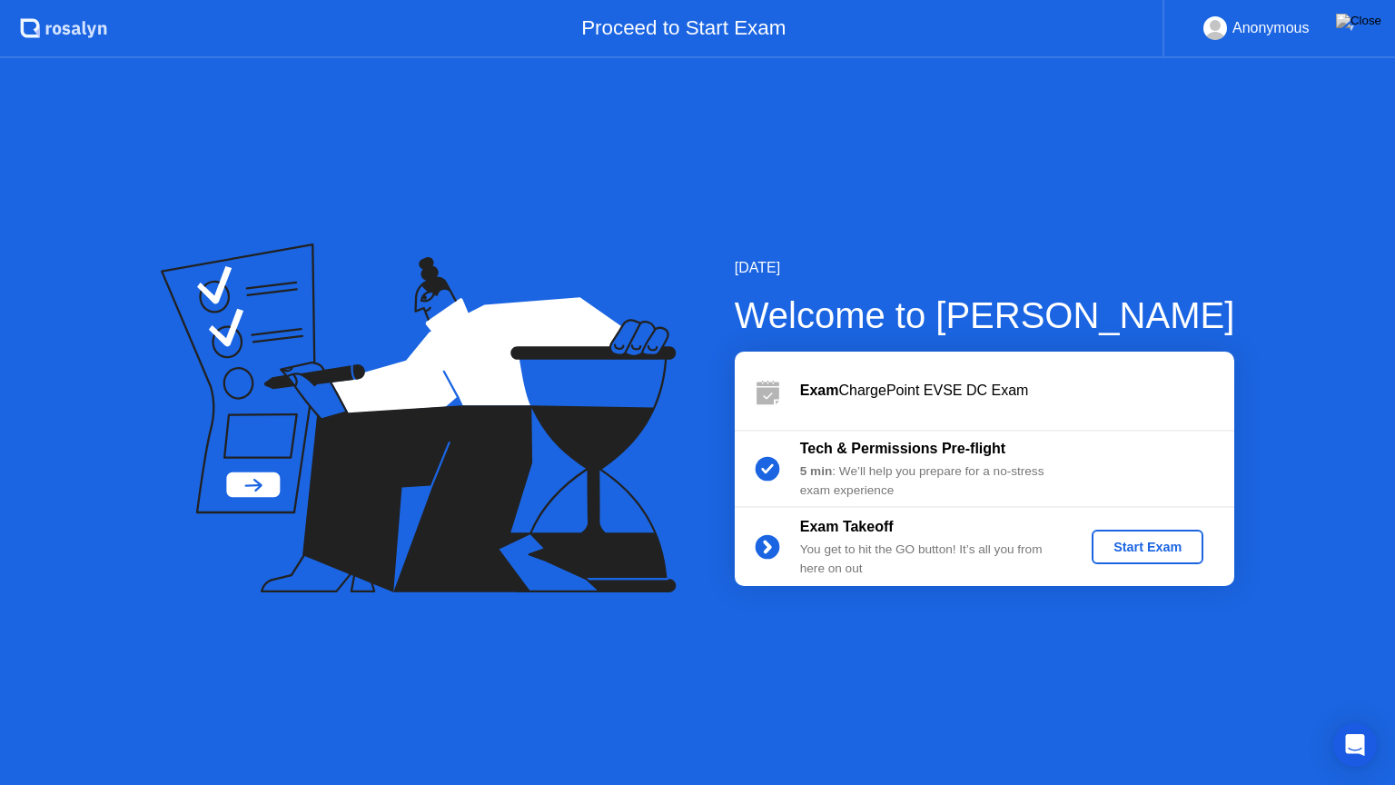
click at [1132, 548] on div "Start Exam" at bounding box center [1147, 546] width 97 height 15
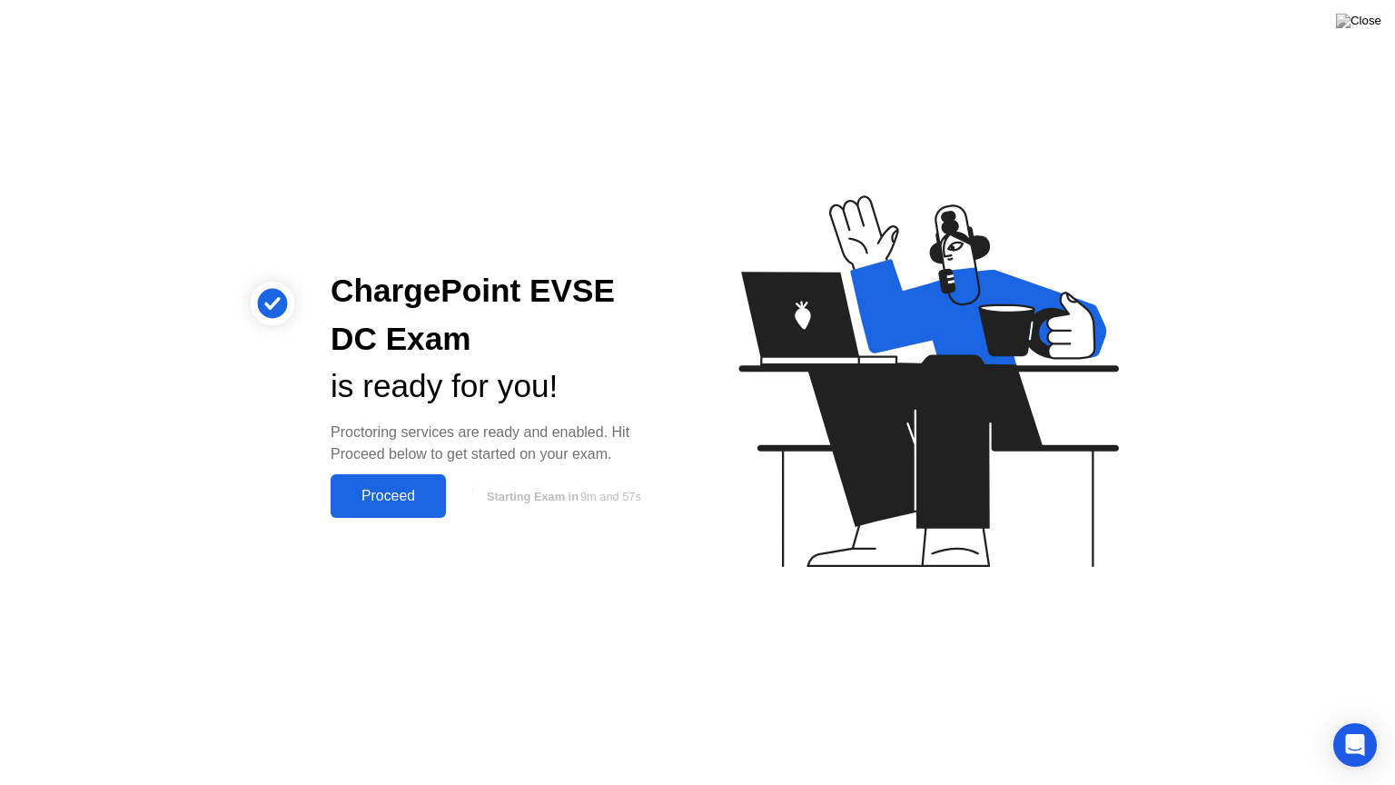
click at [377, 499] on div "Proceed" at bounding box center [388, 496] width 104 height 16
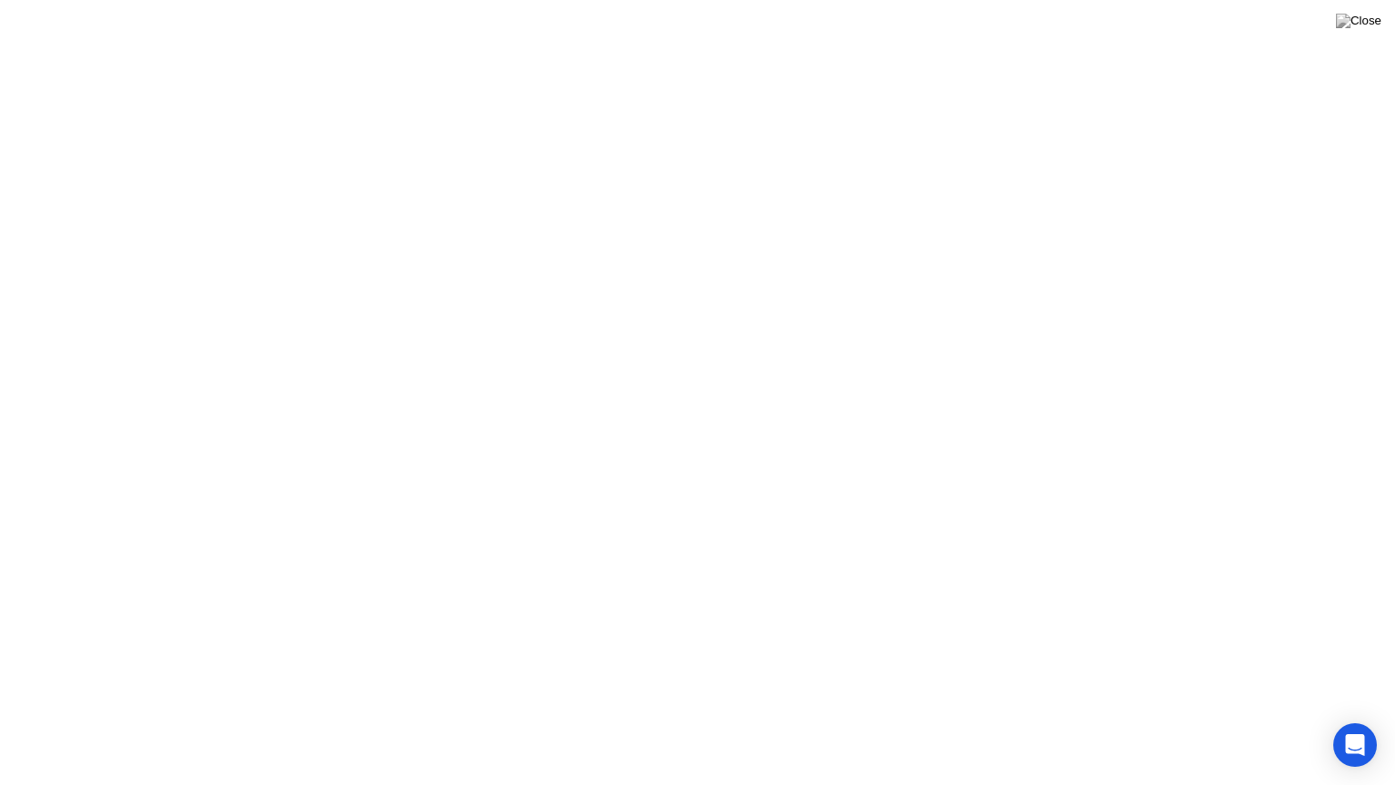
click div "Welcome to ChargePoint EVSE DC Exam We’re loading up your exam..."
